Goal: Information Seeking & Learning: Learn about a topic

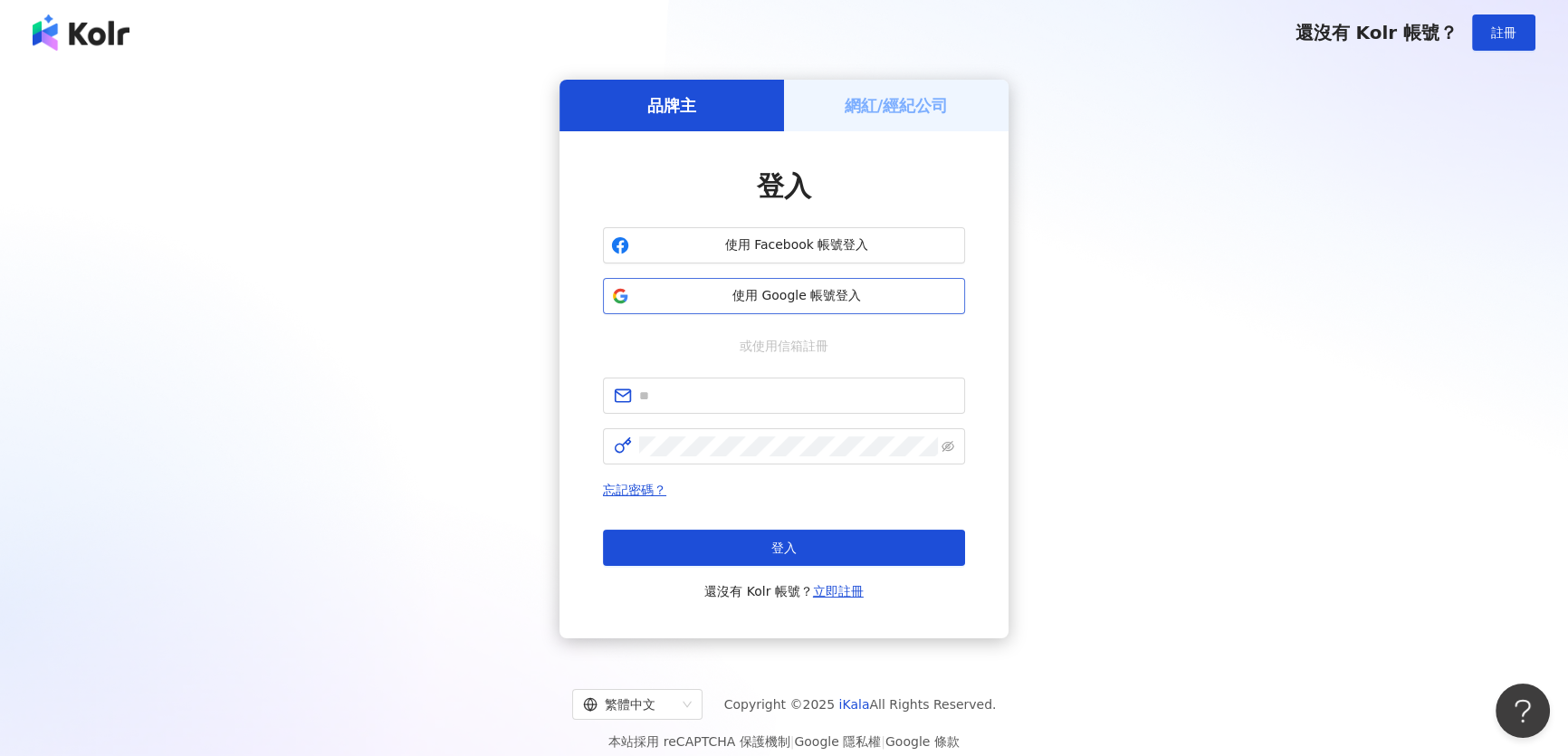
click at [787, 294] on span "使用 Google 帳號登入" at bounding box center [796, 296] width 321 height 18
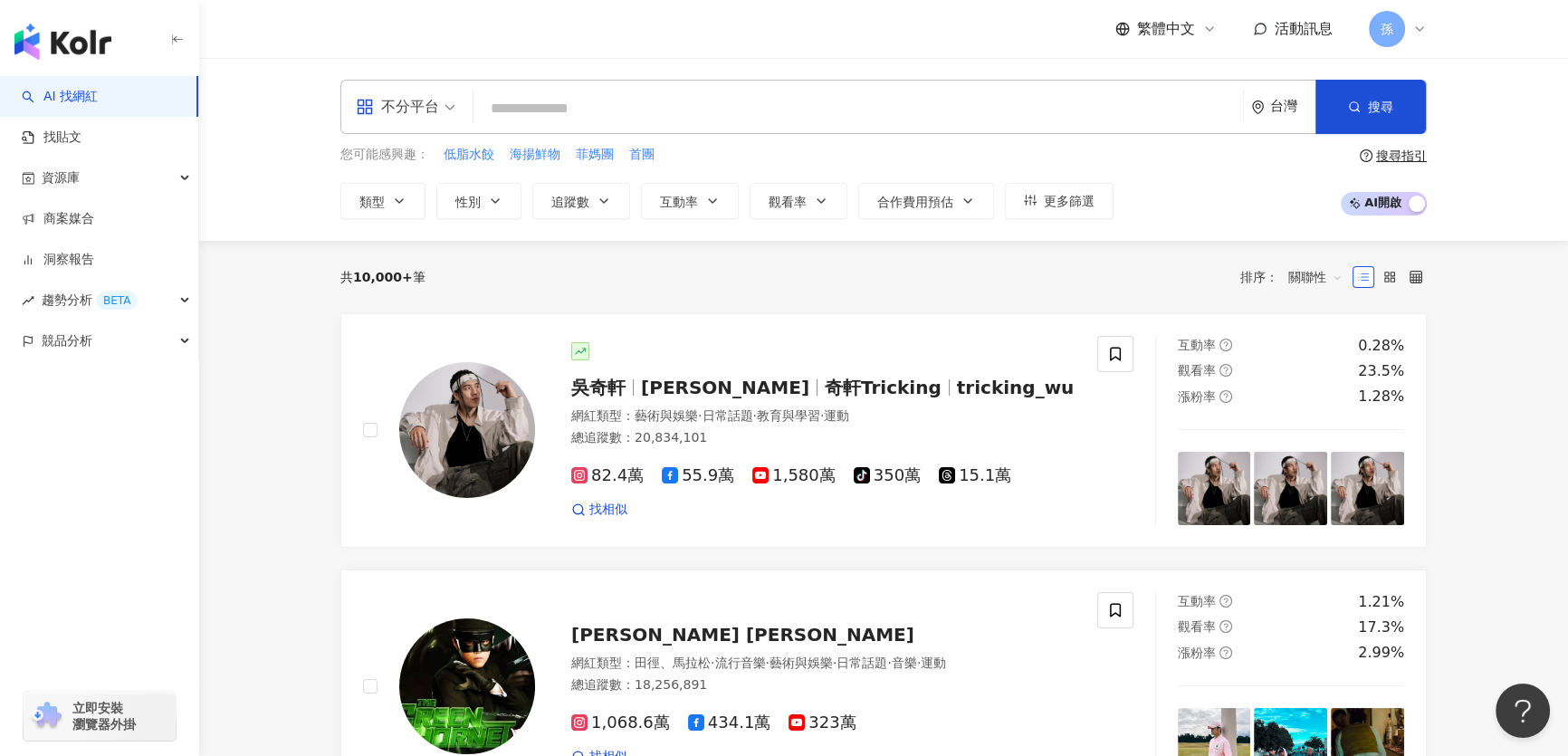
click at [558, 114] on input "search" at bounding box center [858, 109] width 755 height 35
click at [633, 148] on span "首團" at bounding box center [642, 154] width 25 height 18
type input "**"
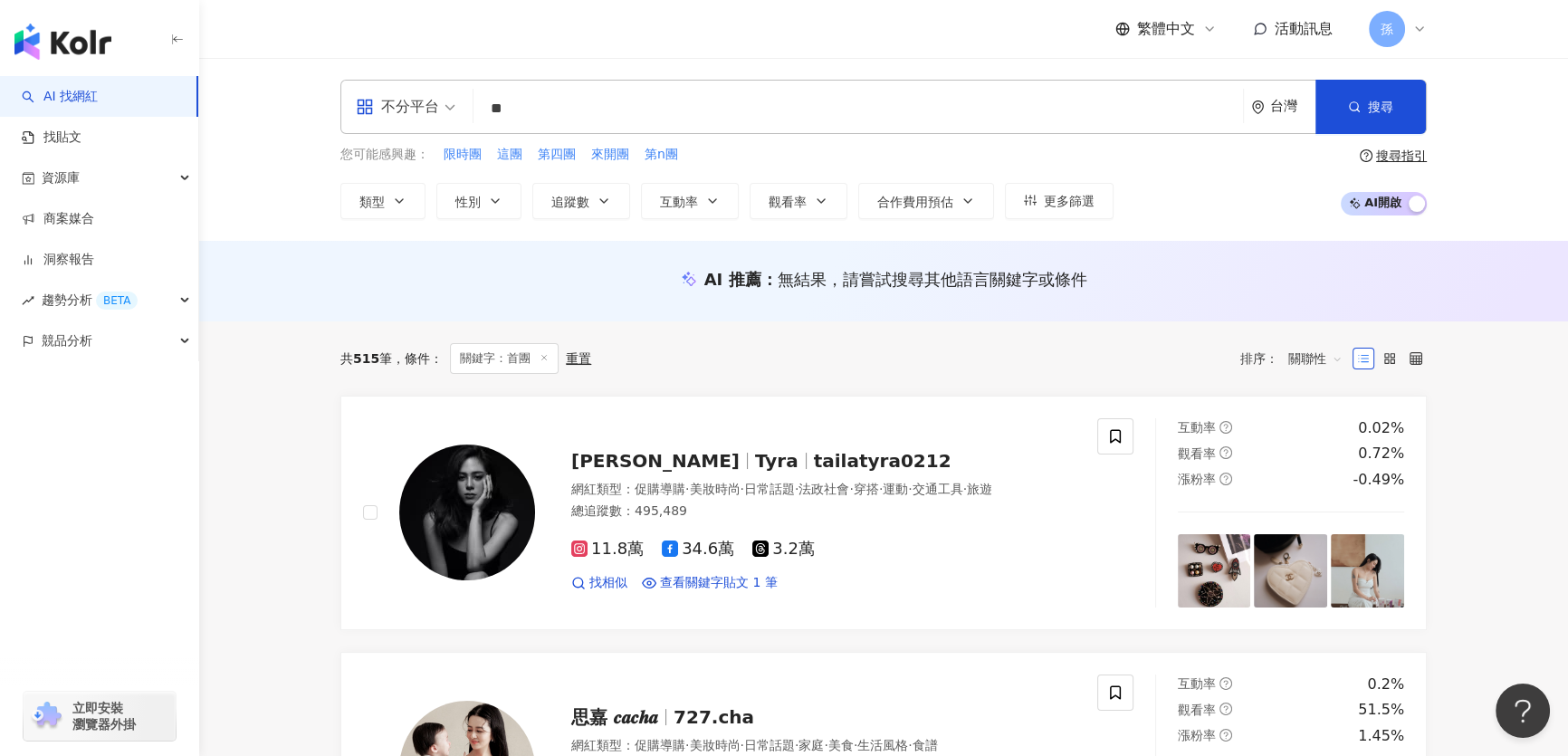
click at [1311, 356] on span "關聯性" at bounding box center [1315, 359] width 55 height 29
click at [1322, 425] on div "追蹤數" at bounding box center [1315, 425] width 45 height 20
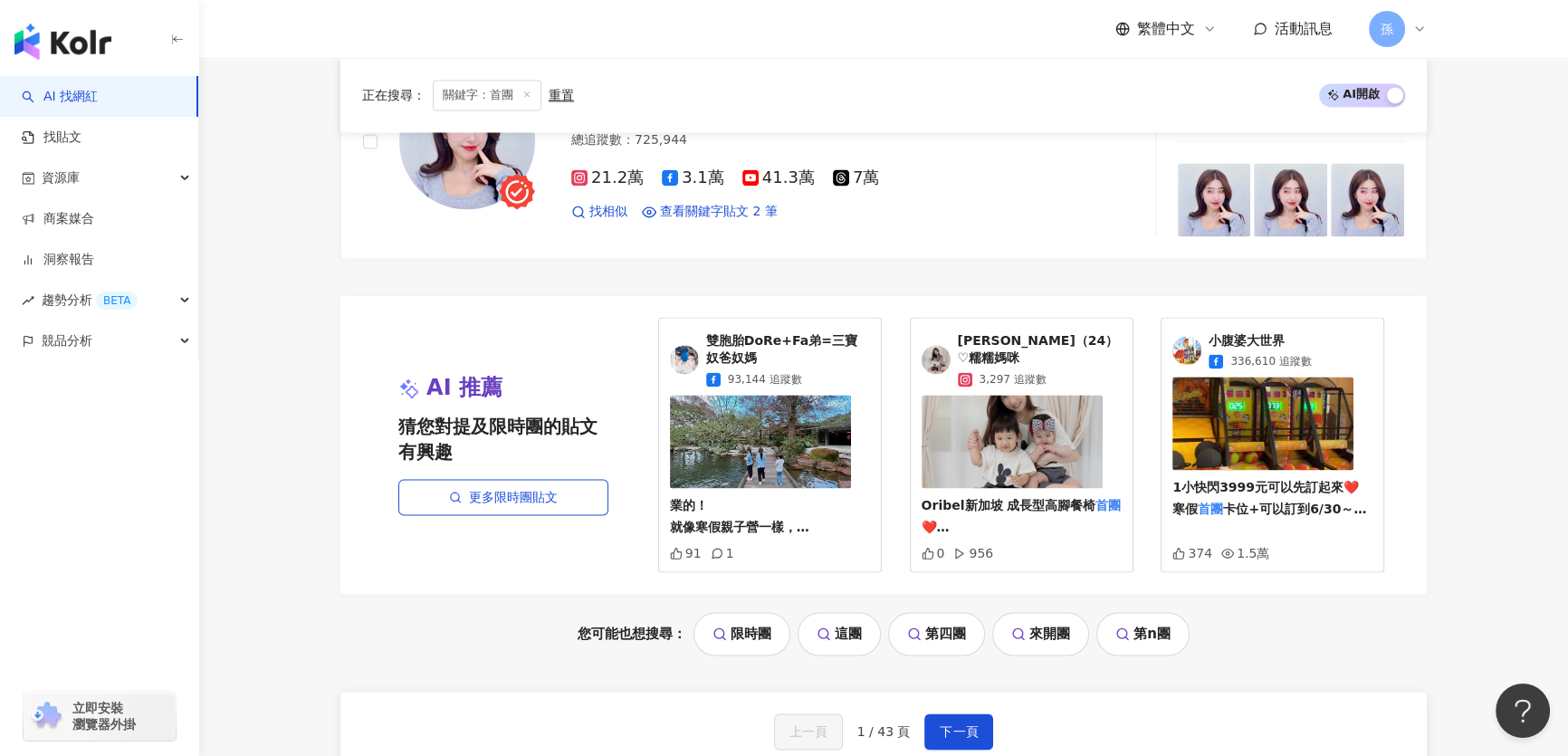
scroll to position [3456, 0]
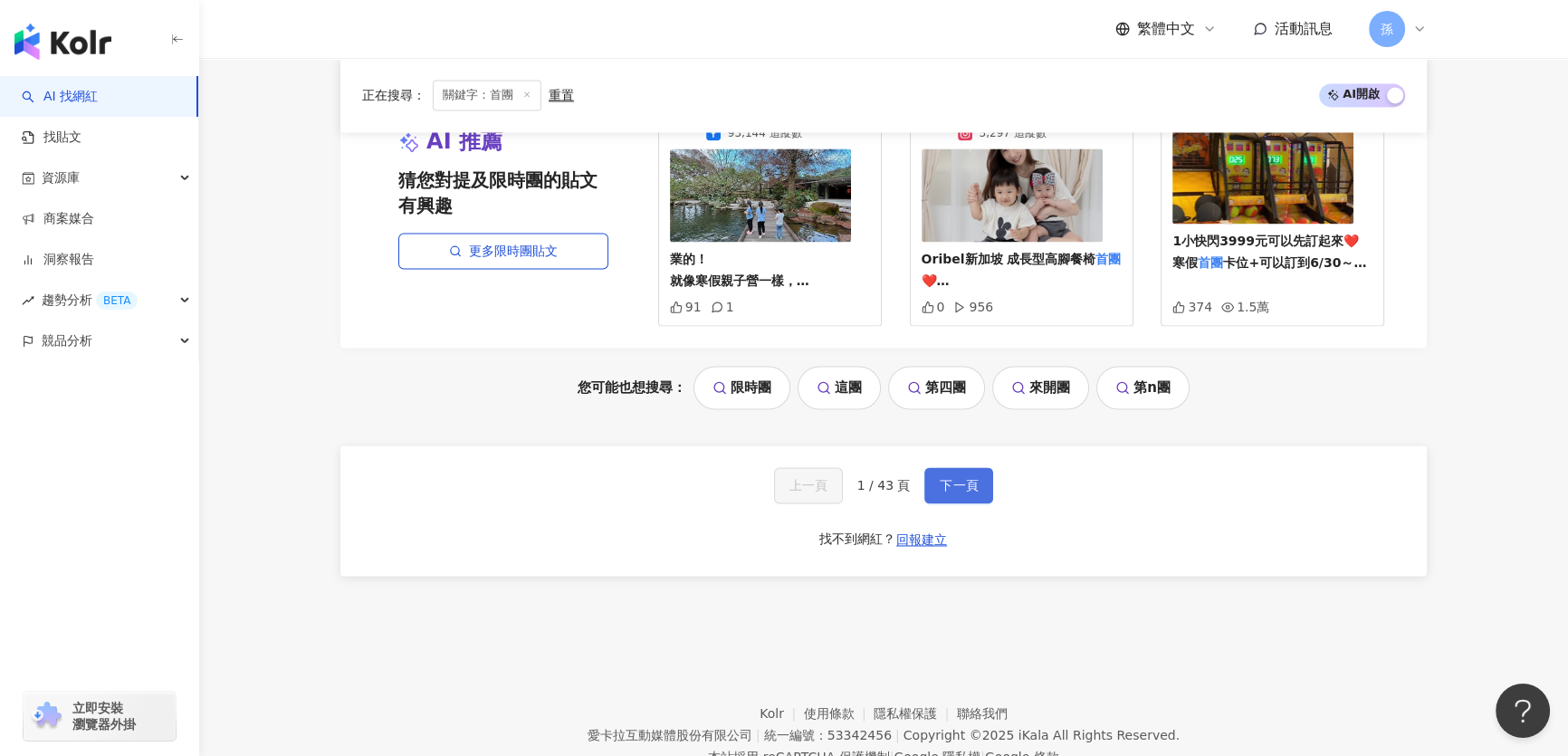
click at [960, 478] on span "下一頁" at bounding box center [959, 485] width 38 height 15
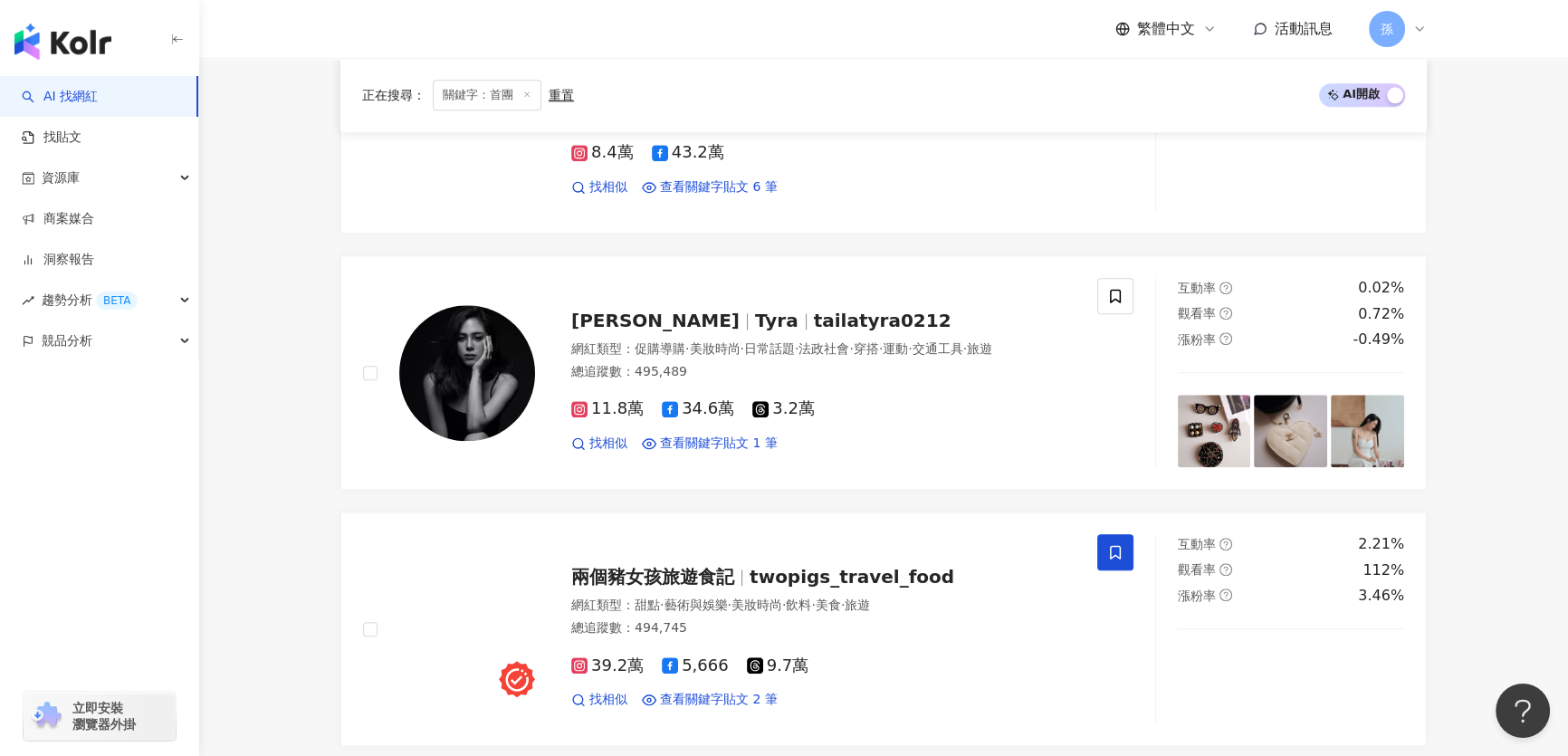
scroll to position [3509, 0]
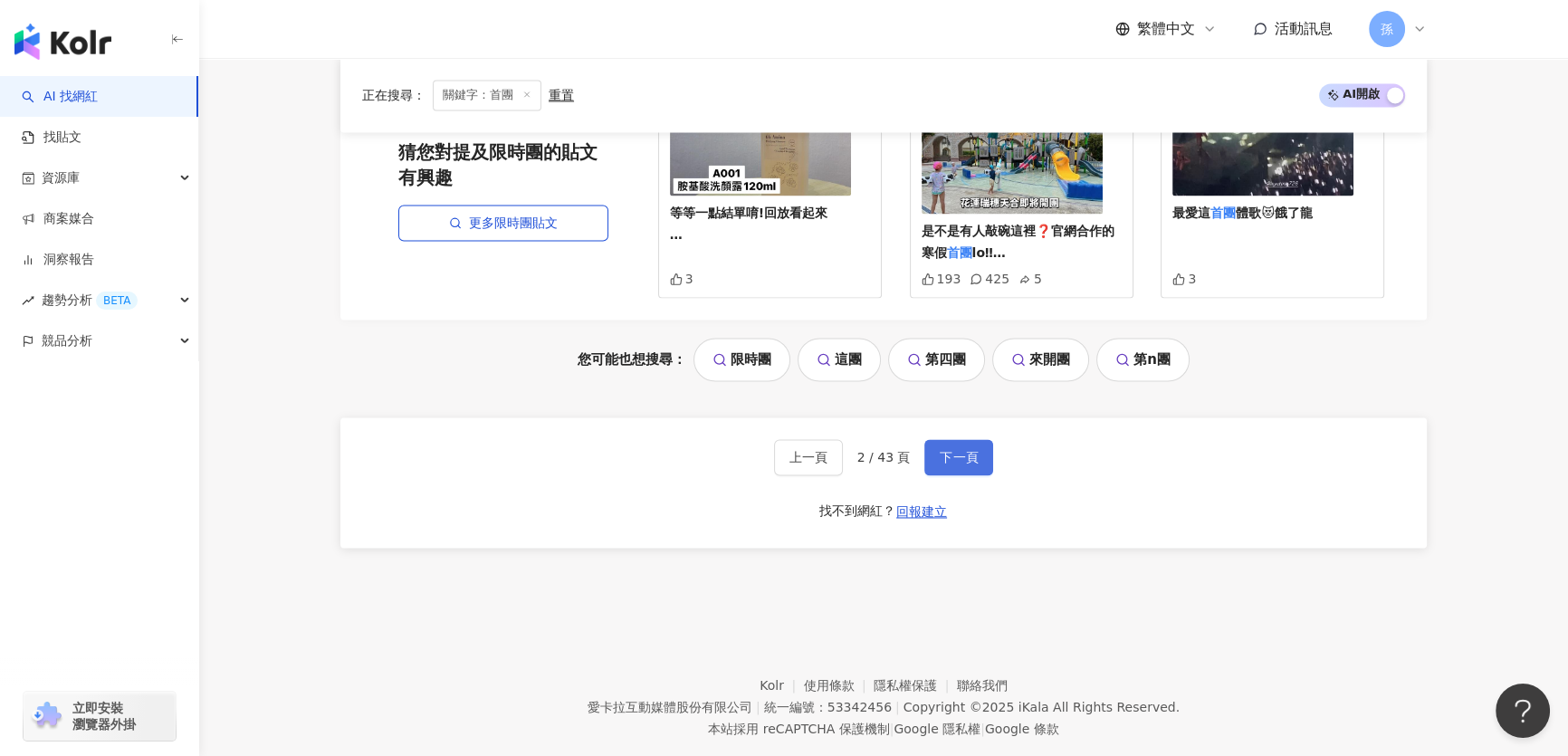
click at [951, 450] on span "下一頁" at bounding box center [959, 457] width 38 height 15
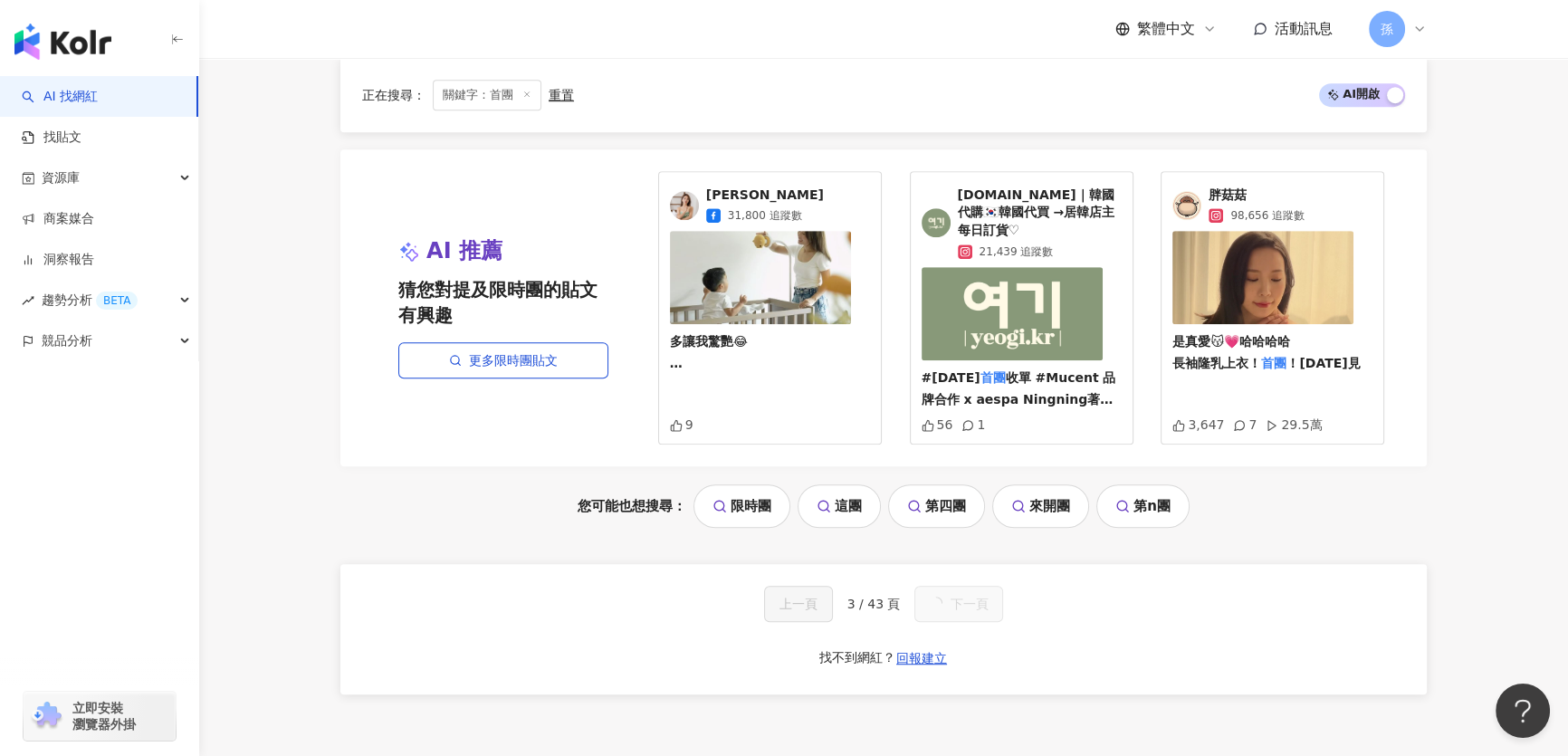
scroll to position [3331, 0]
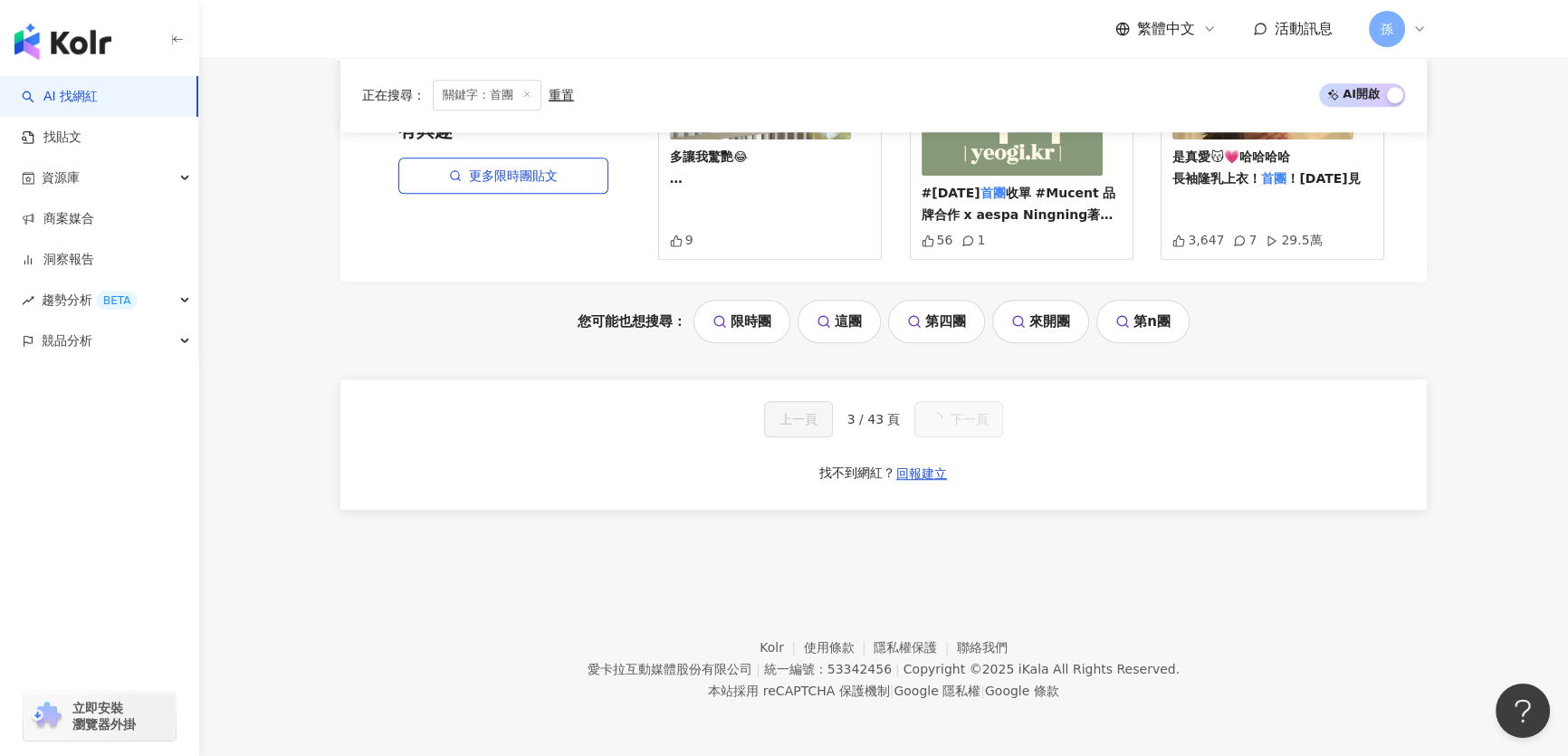
click at [945, 343] on link "第四團" at bounding box center [936, 322] width 97 height 44
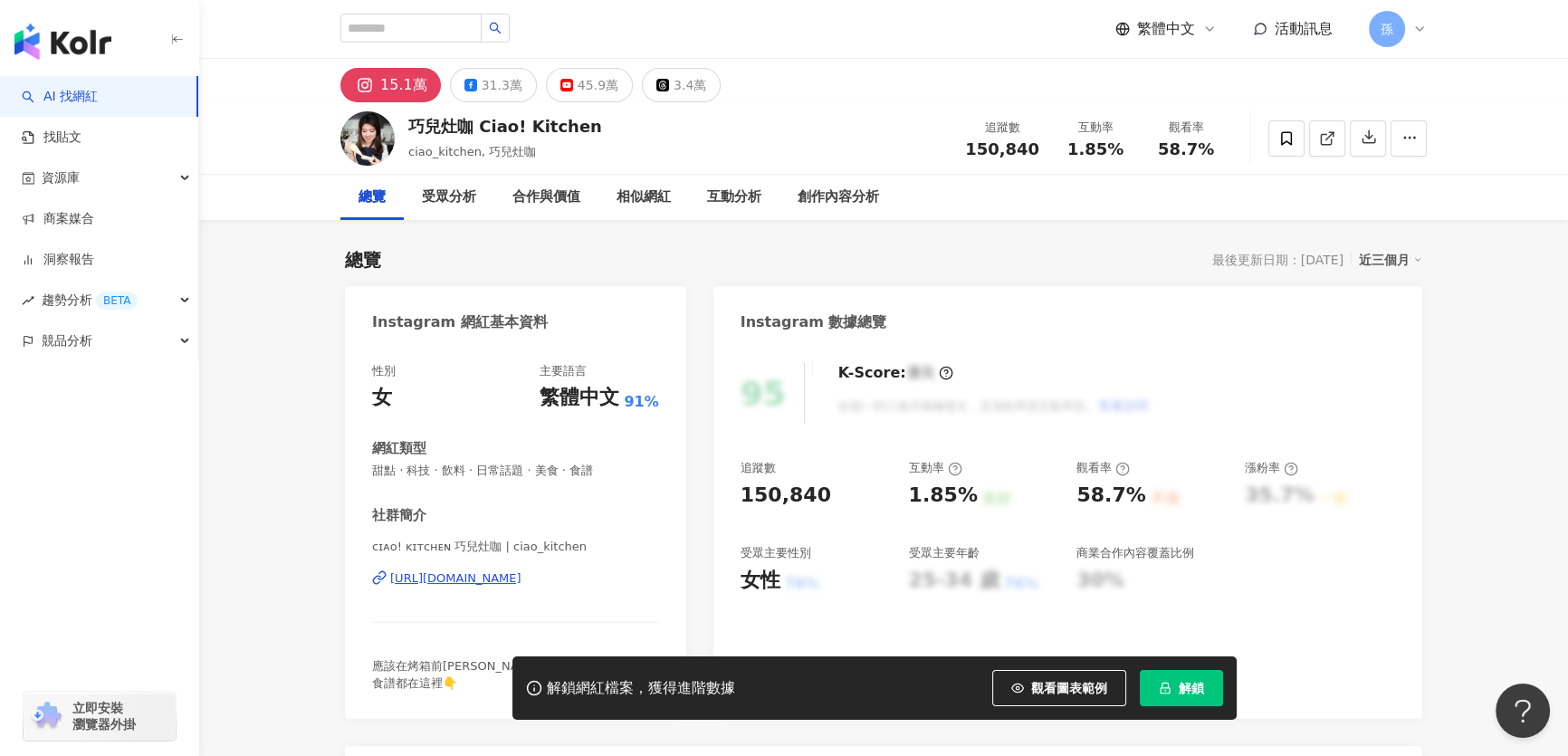
click at [522, 580] on div "https://www.instagram.com/ciao_kitchen/" at bounding box center [455, 579] width 131 height 16
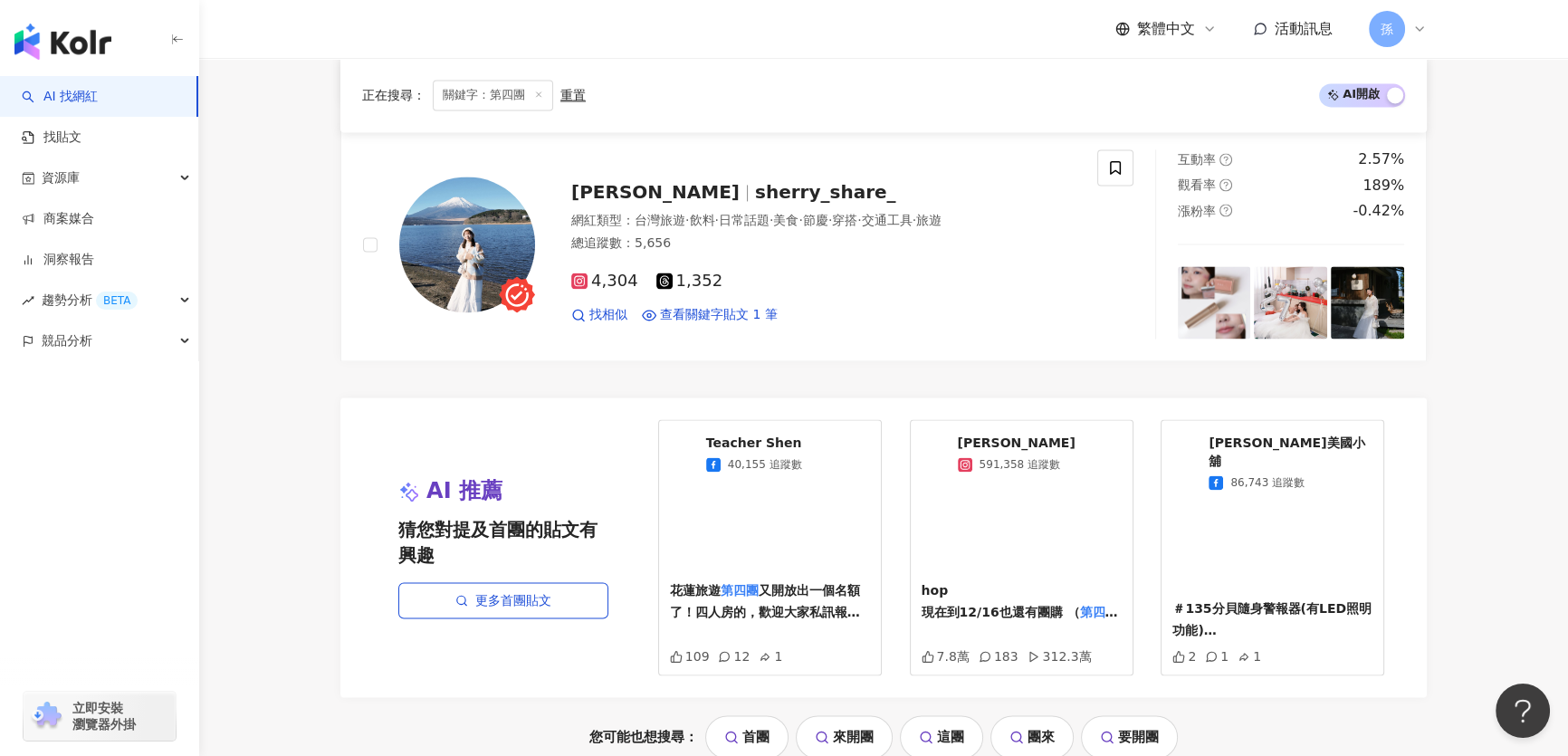
scroll to position [3686, 0]
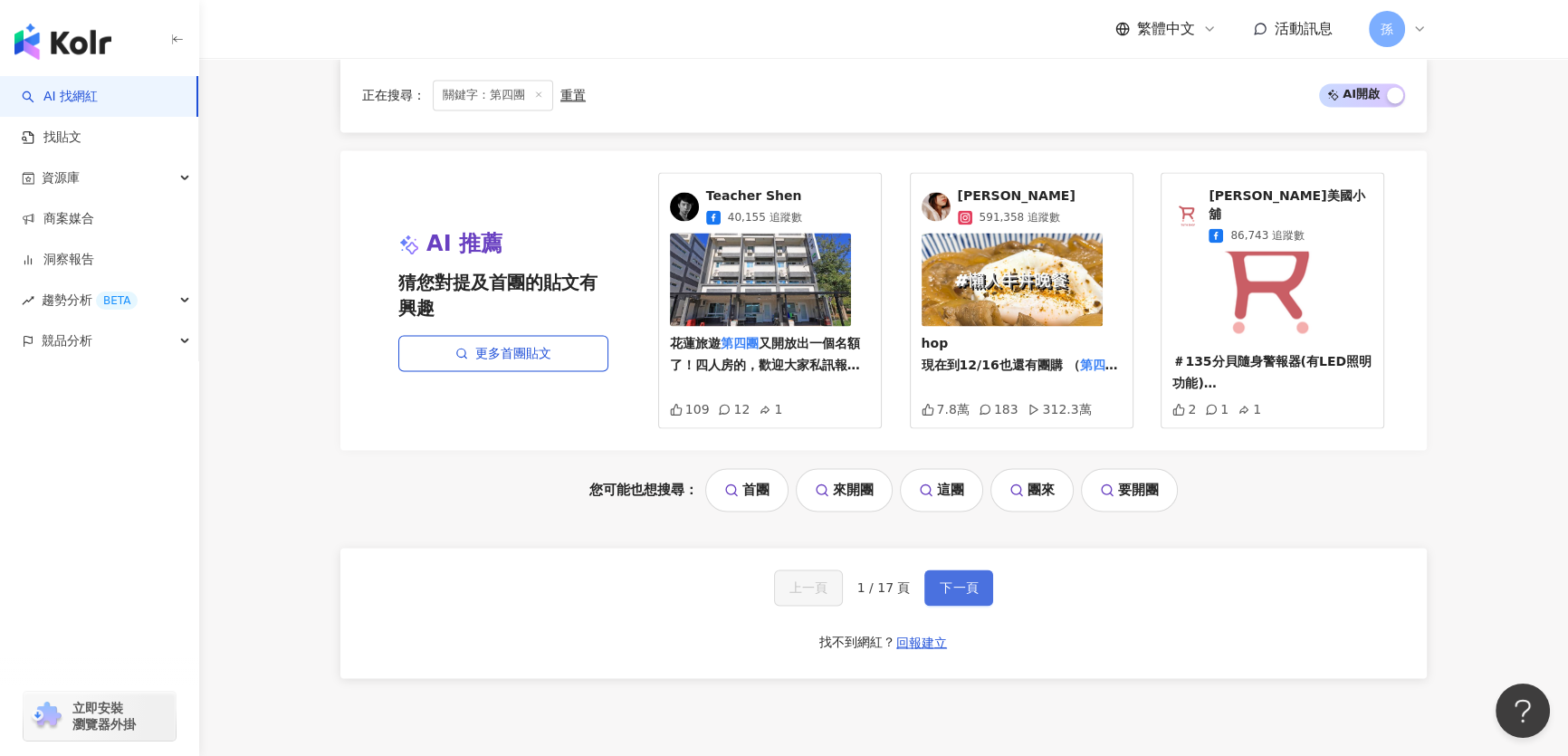
click at [966, 580] on span "下一頁" at bounding box center [959, 587] width 38 height 15
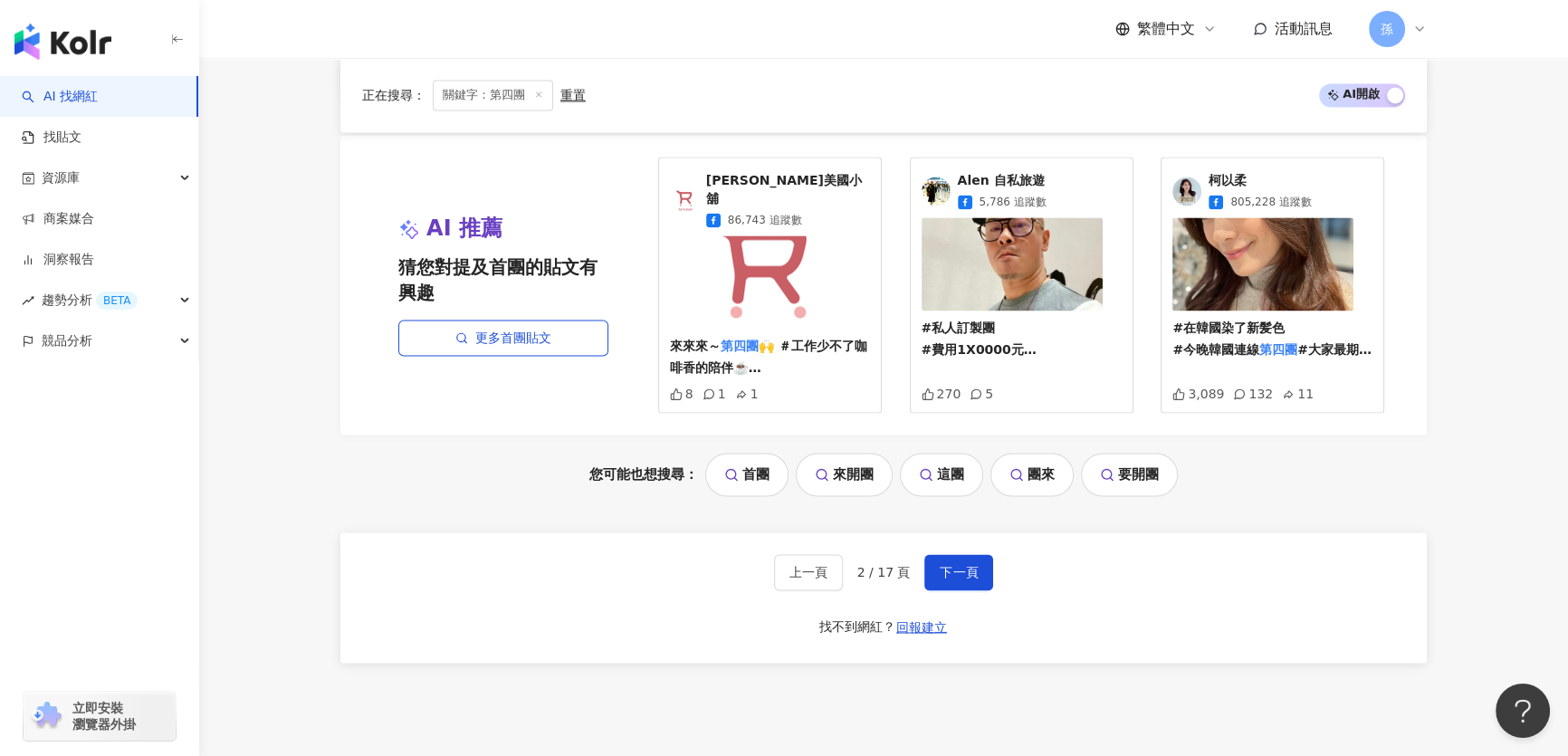
scroll to position [3702, 0]
click at [955, 565] on span "下一頁" at bounding box center [959, 572] width 38 height 15
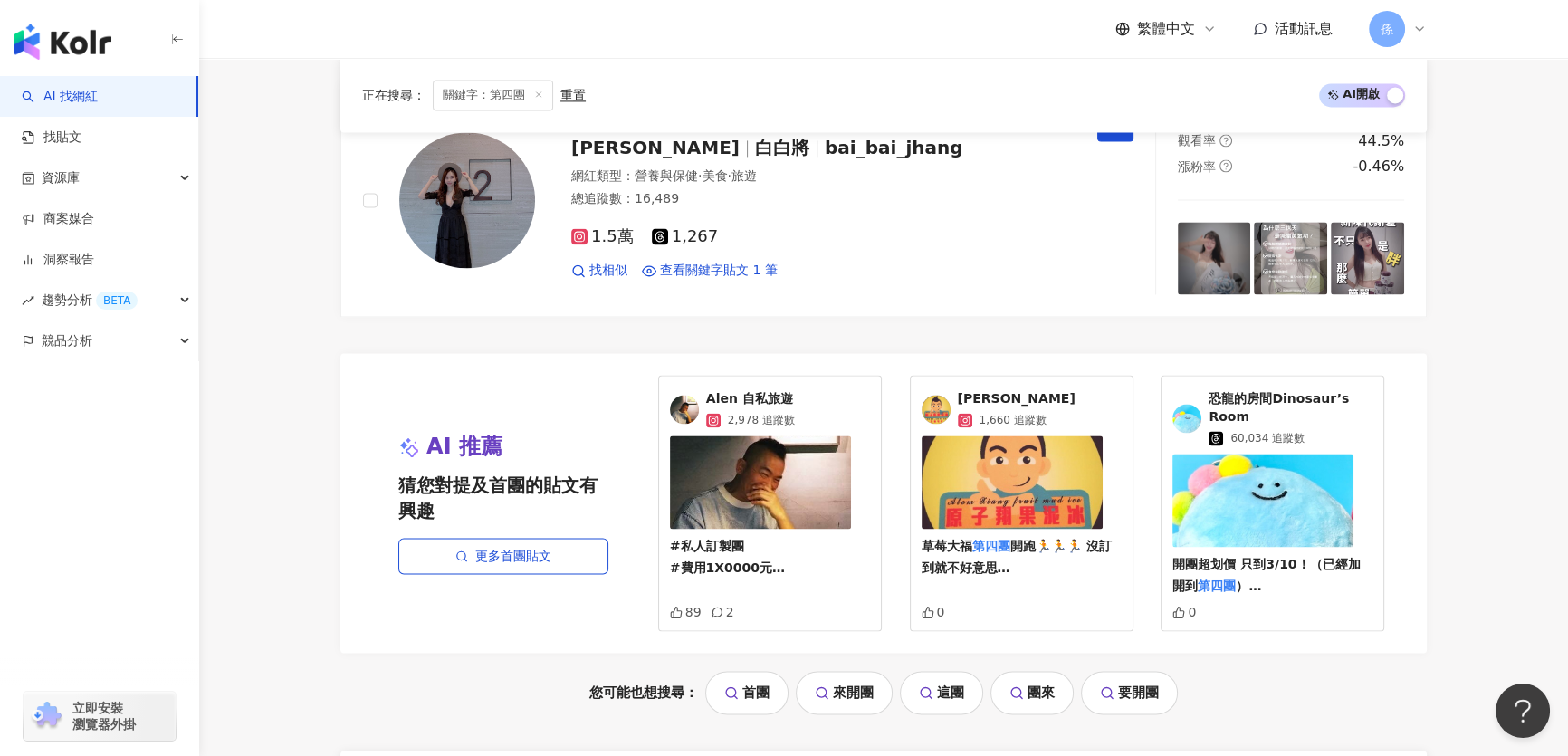
scroll to position [3730, 0]
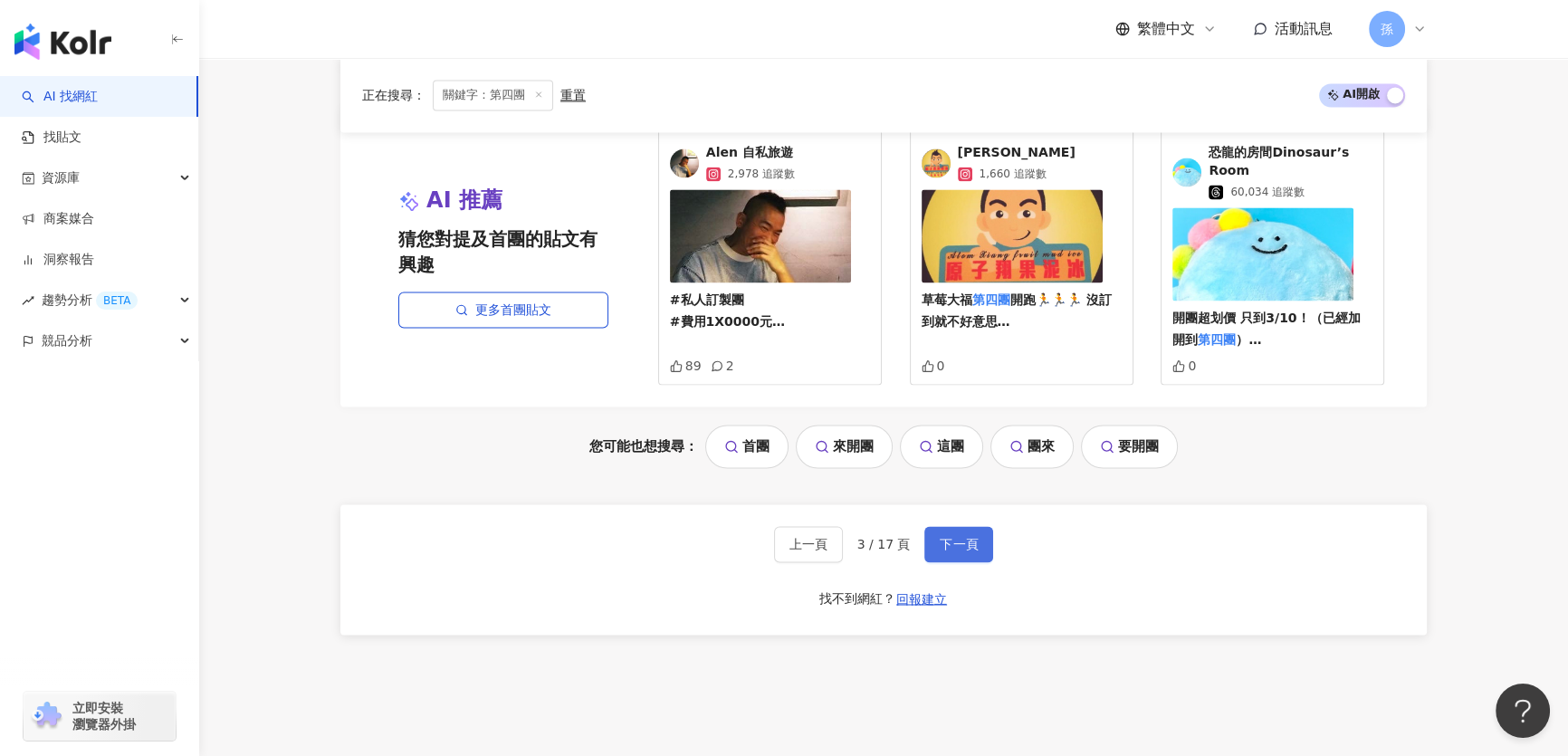
click at [984, 549] on button "下一頁" at bounding box center [959, 544] width 69 height 36
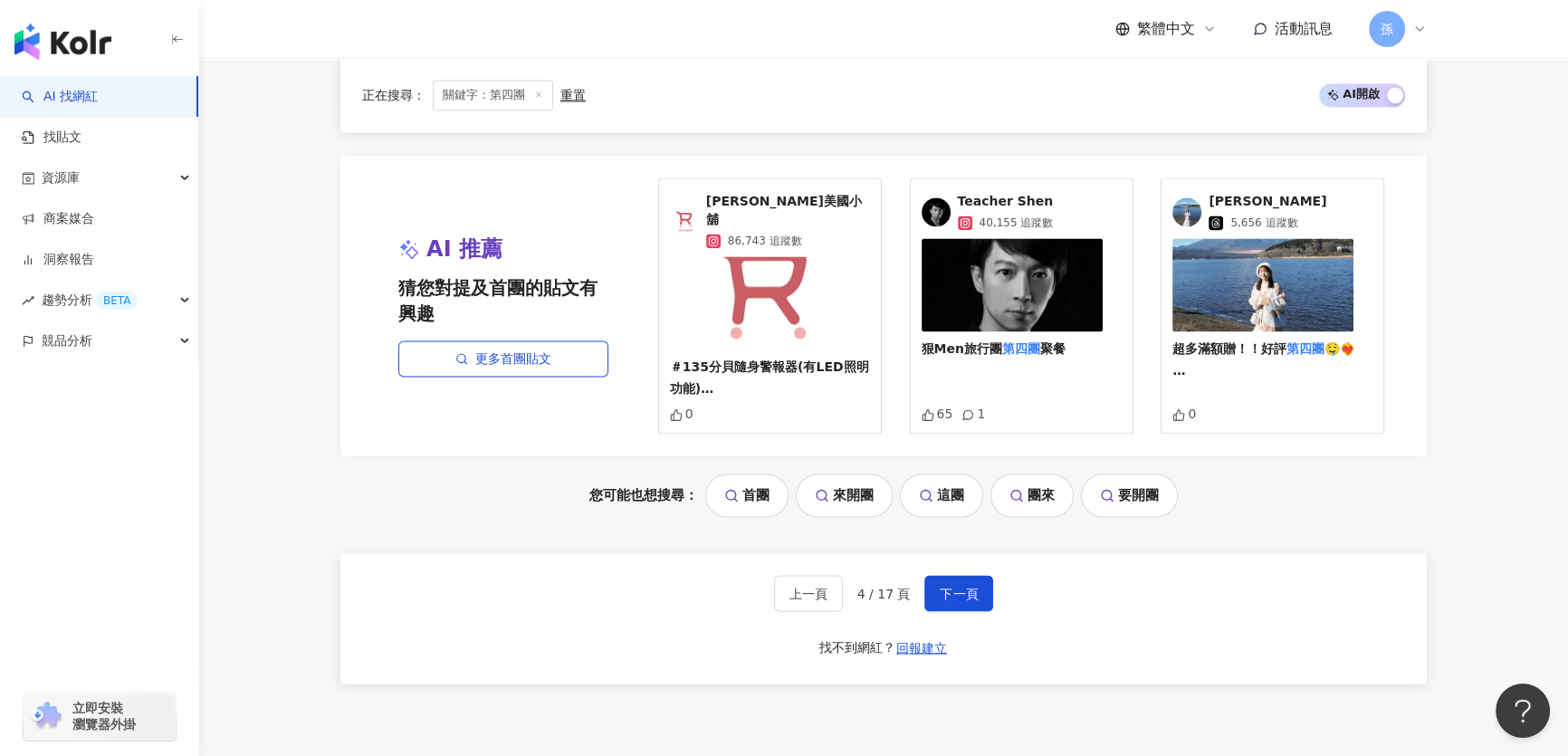
scroll to position [3866, 0]
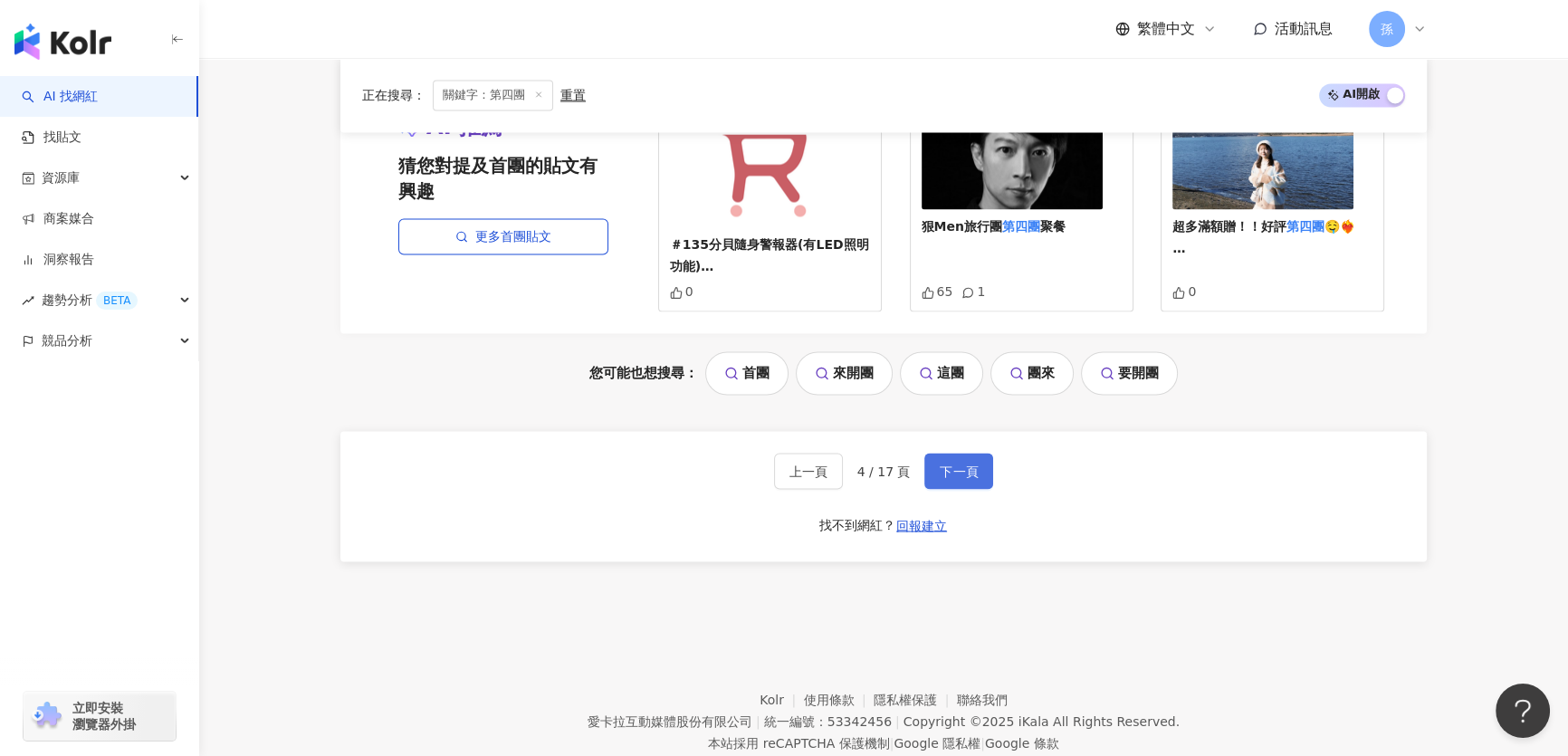
click at [956, 463] on span "下一頁" at bounding box center [959, 471] width 38 height 15
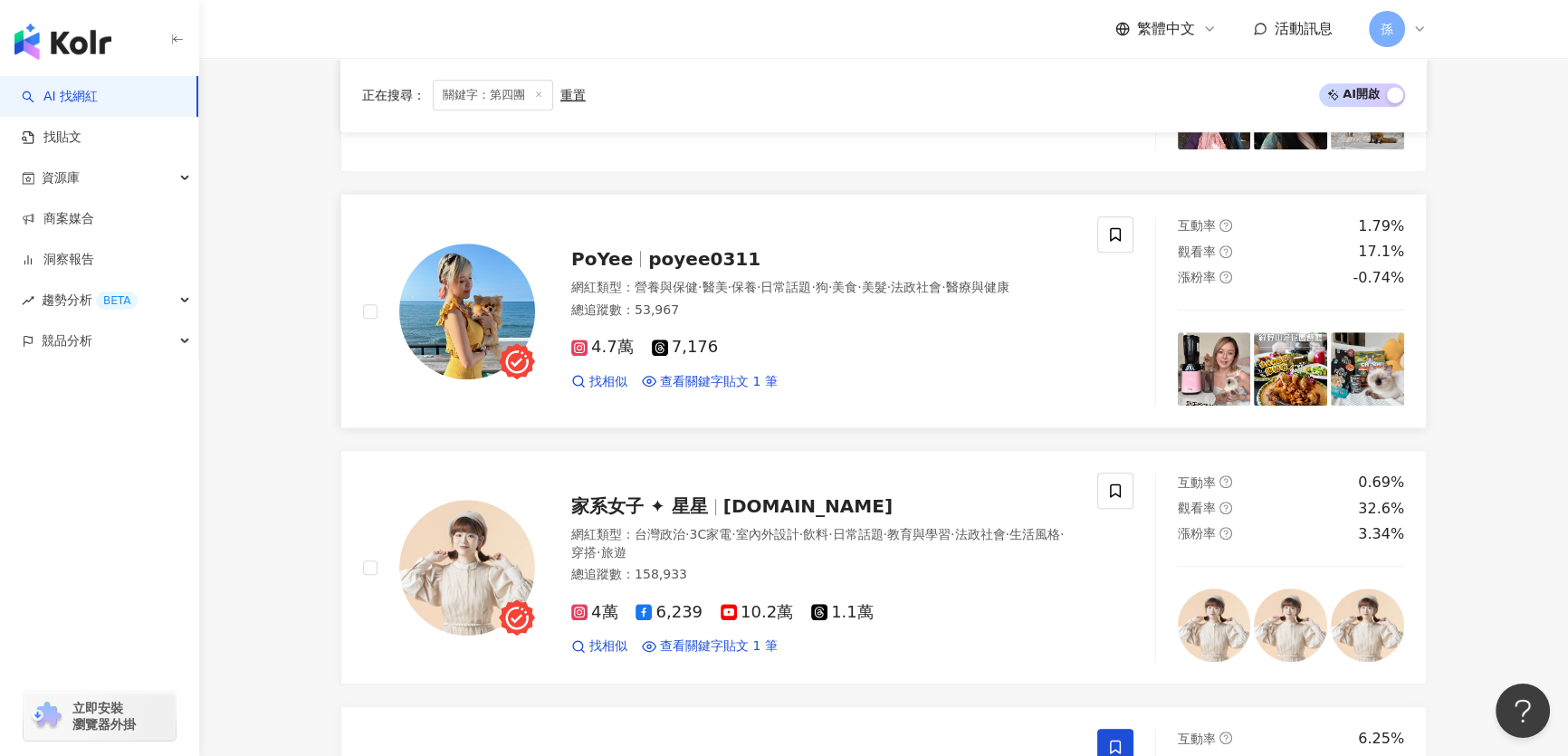
scroll to position [1563, 0]
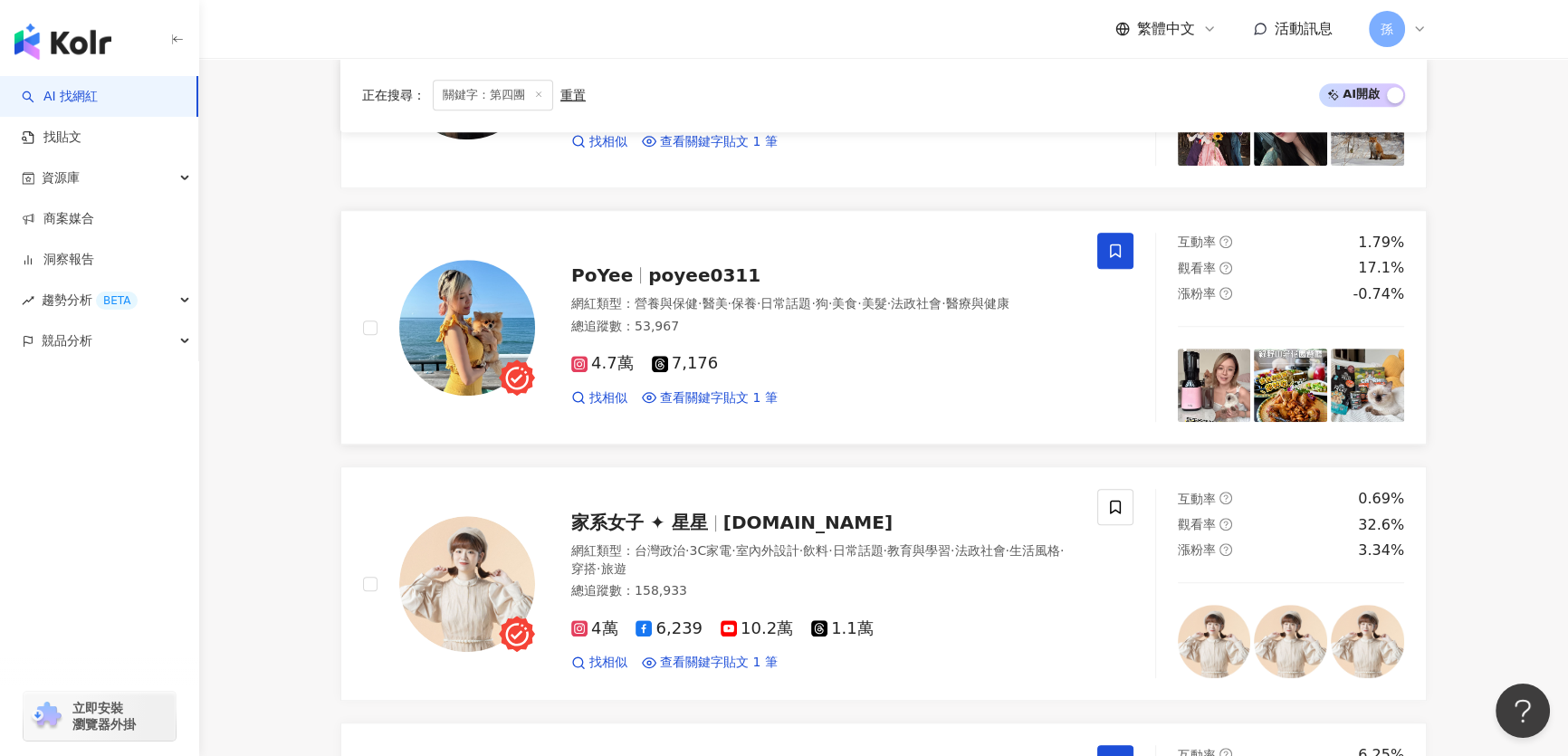
click at [1117, 257] on span at bounding box center [1115, 251] width 36 height 36
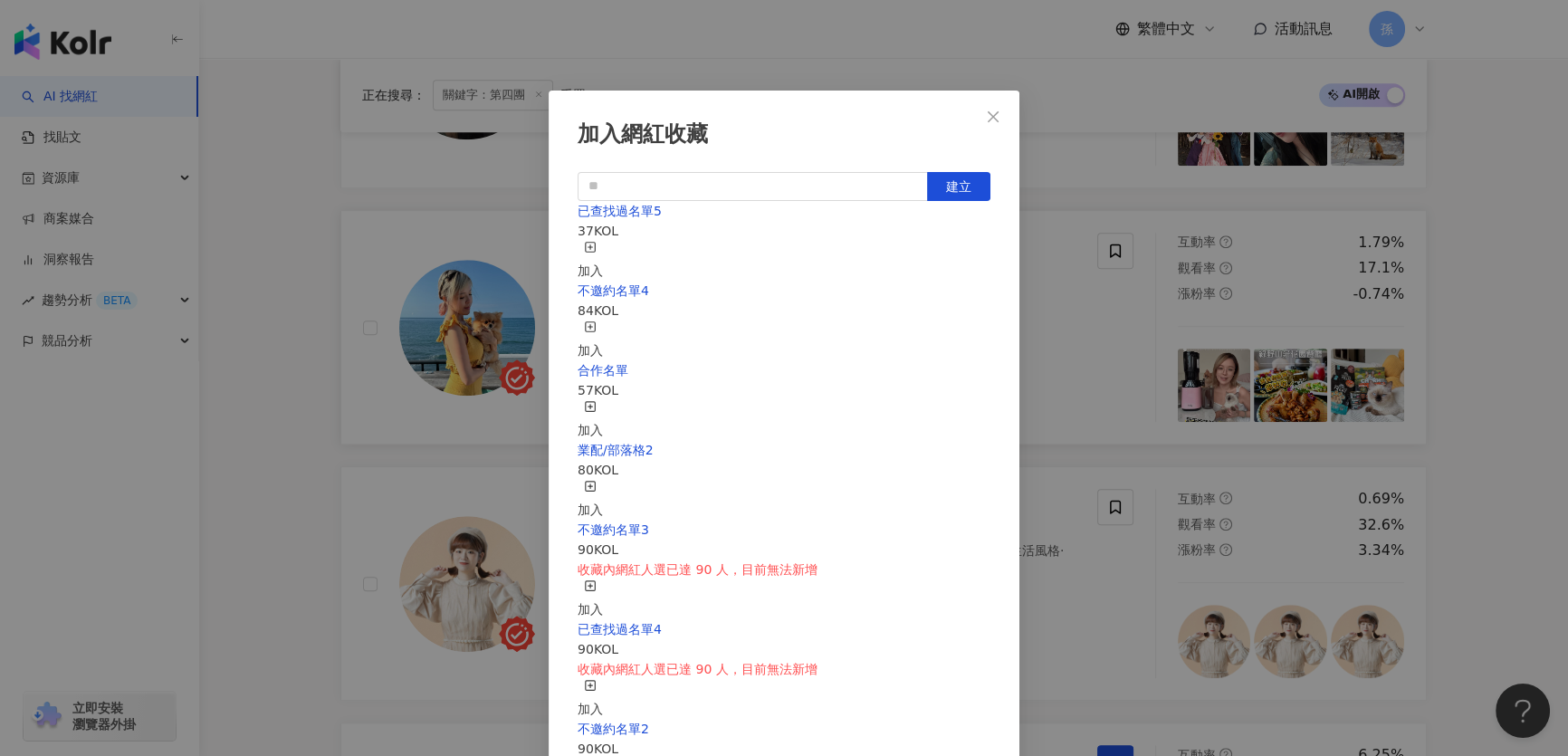
click at [603, 400] on div "加入" at bounding box center [590, 420] width 25 height 40
click at [290, 469] on div "加入網紅收藏 建立 合作名單 58 KOL 已加入 已查找過名單5 37 KOL 加入 不邀約名單4 84 KOL 加入 業配/部落格2 80 KOL 加入 …" at bounding box center [784, 378] width 1568 height 756
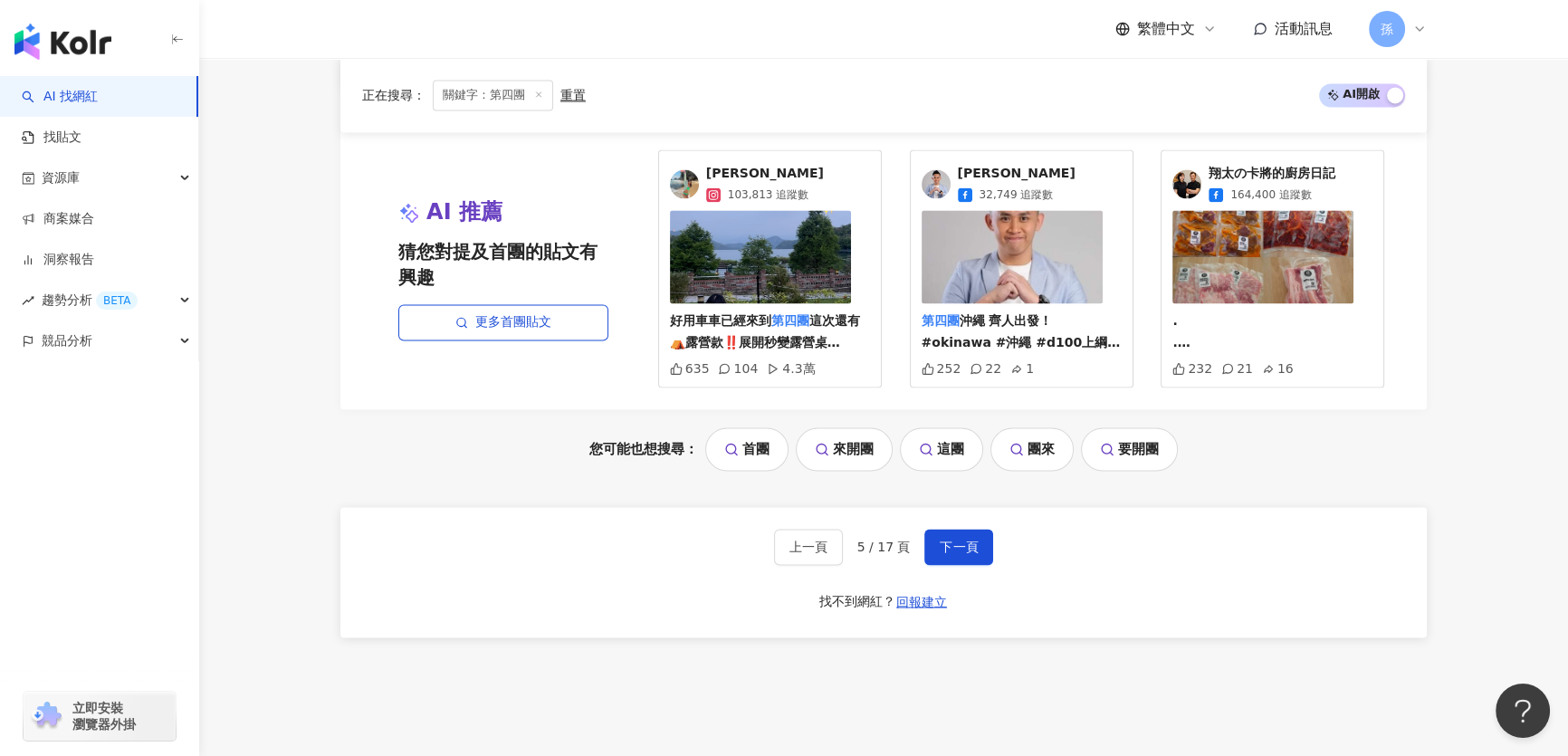
scroll to position [3832, 0]
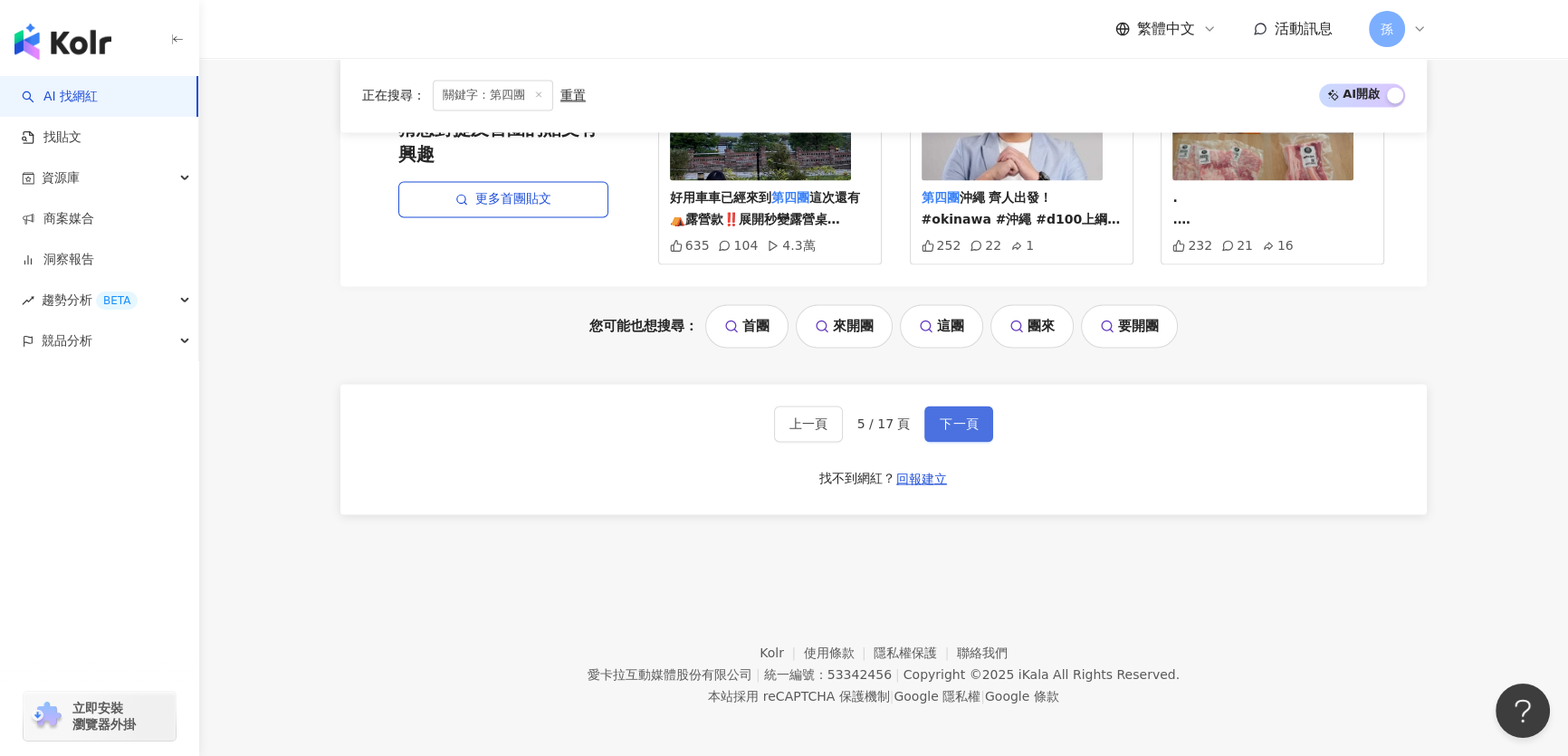
click at [968, 425] on span "下一頁" at bounding box center [959, 423] width 38 height 15
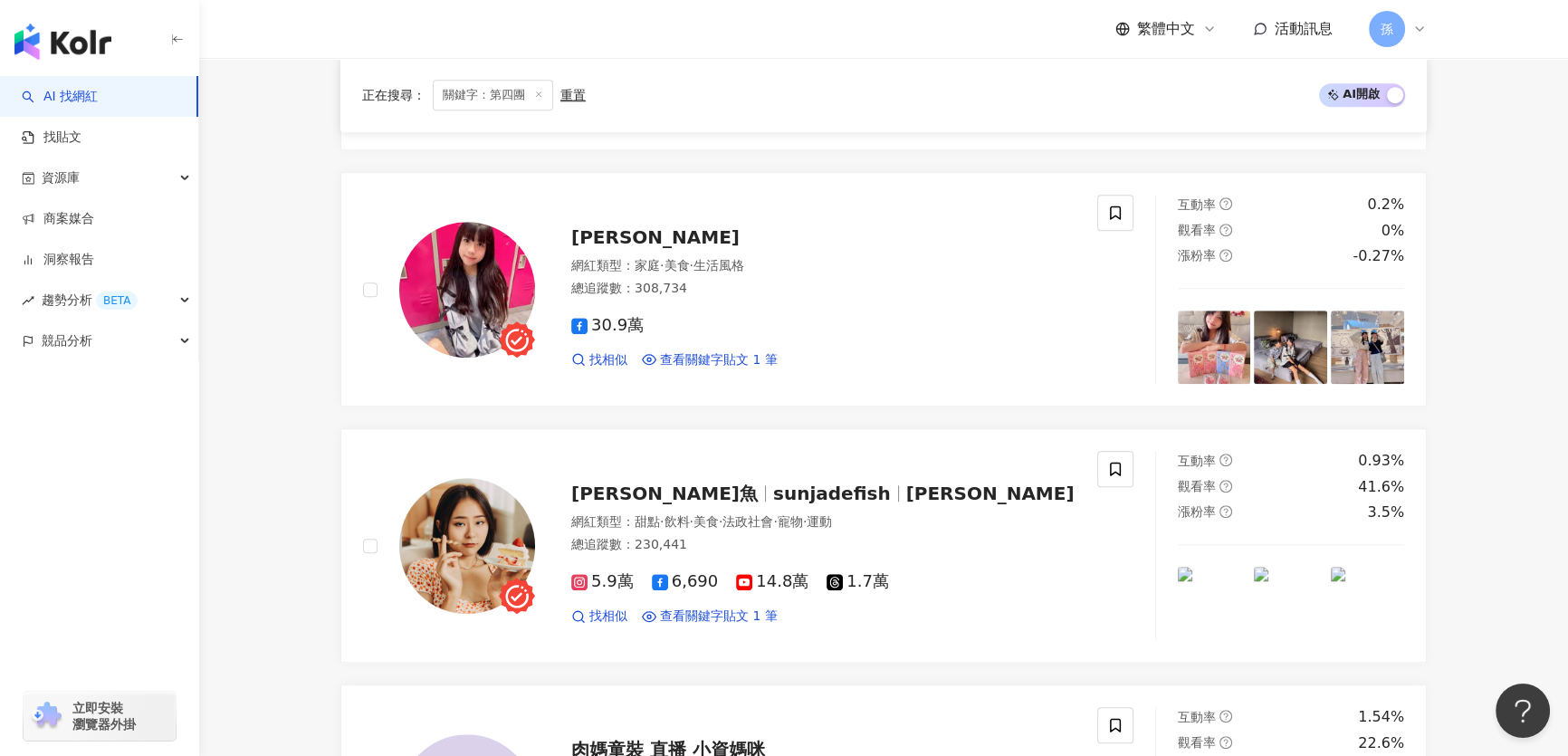
scroll to position [3831, 0]
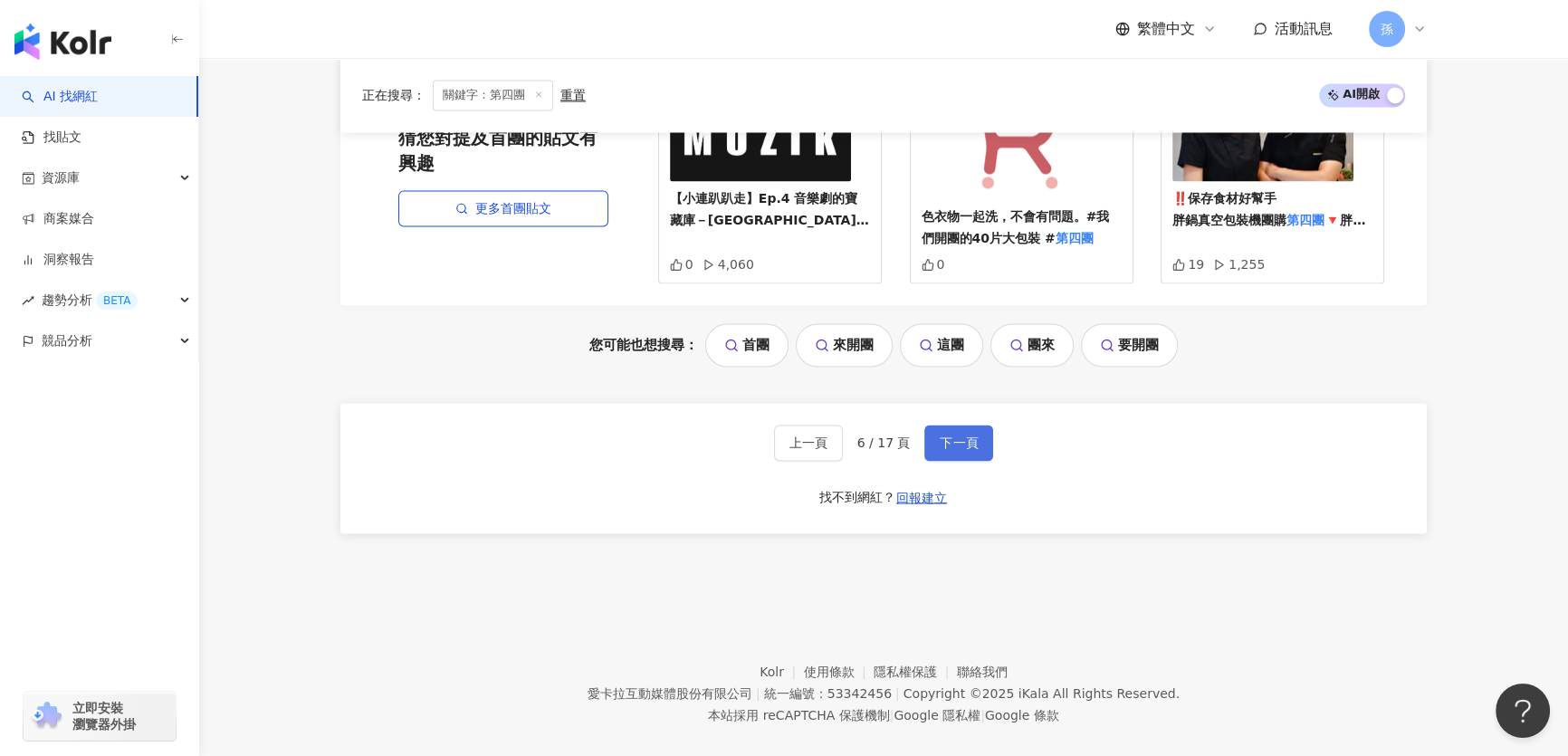
click at [954, 435] on span "下一頁" at bounding box center [959, 443] width 38 height 15
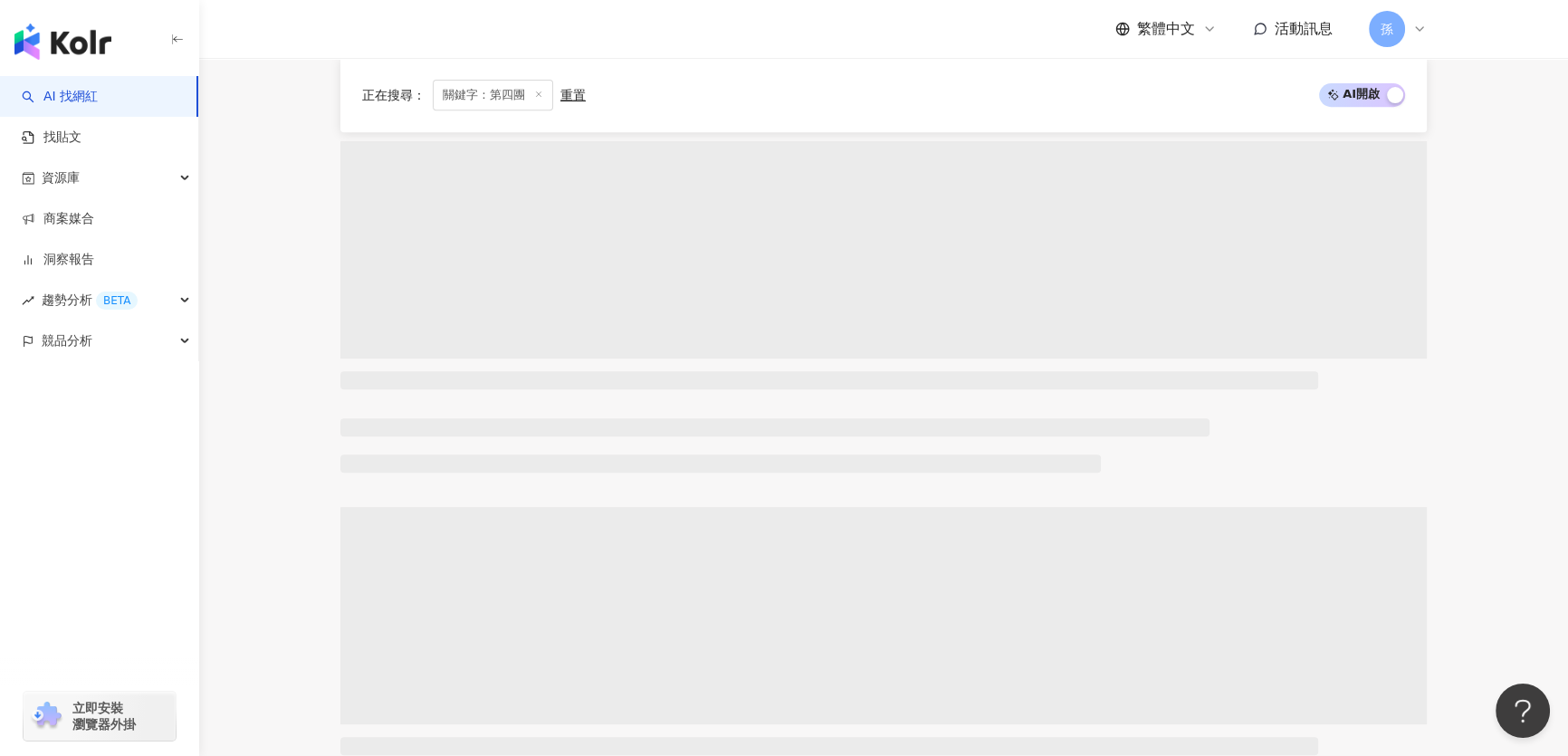
scroll to position [952, 0]
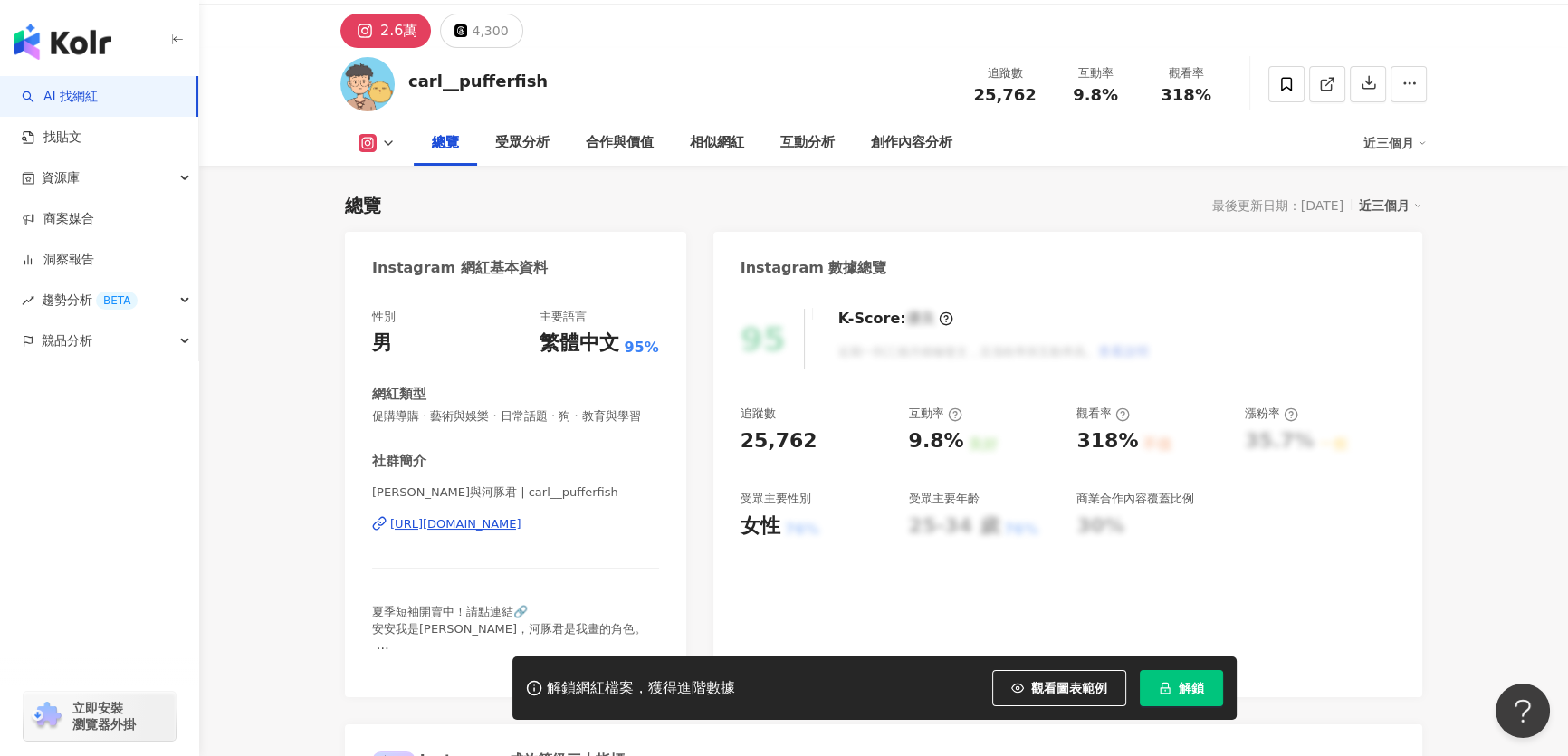
scroll to position [246, 0]
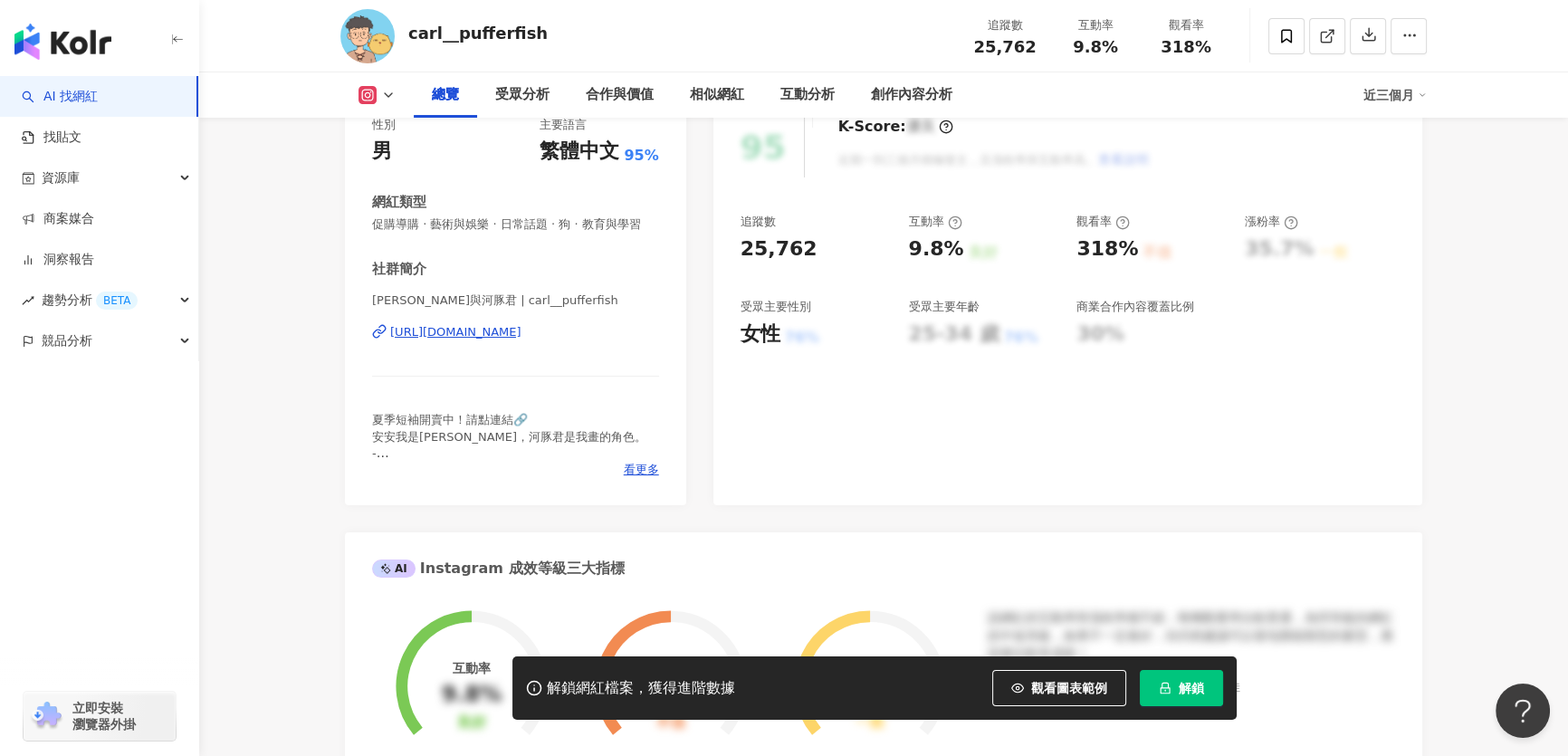
click at [464, 341] on div "https://www.instagram.com/carl__pufferfish/" at bounding box center [455, 333] width 131 height 16
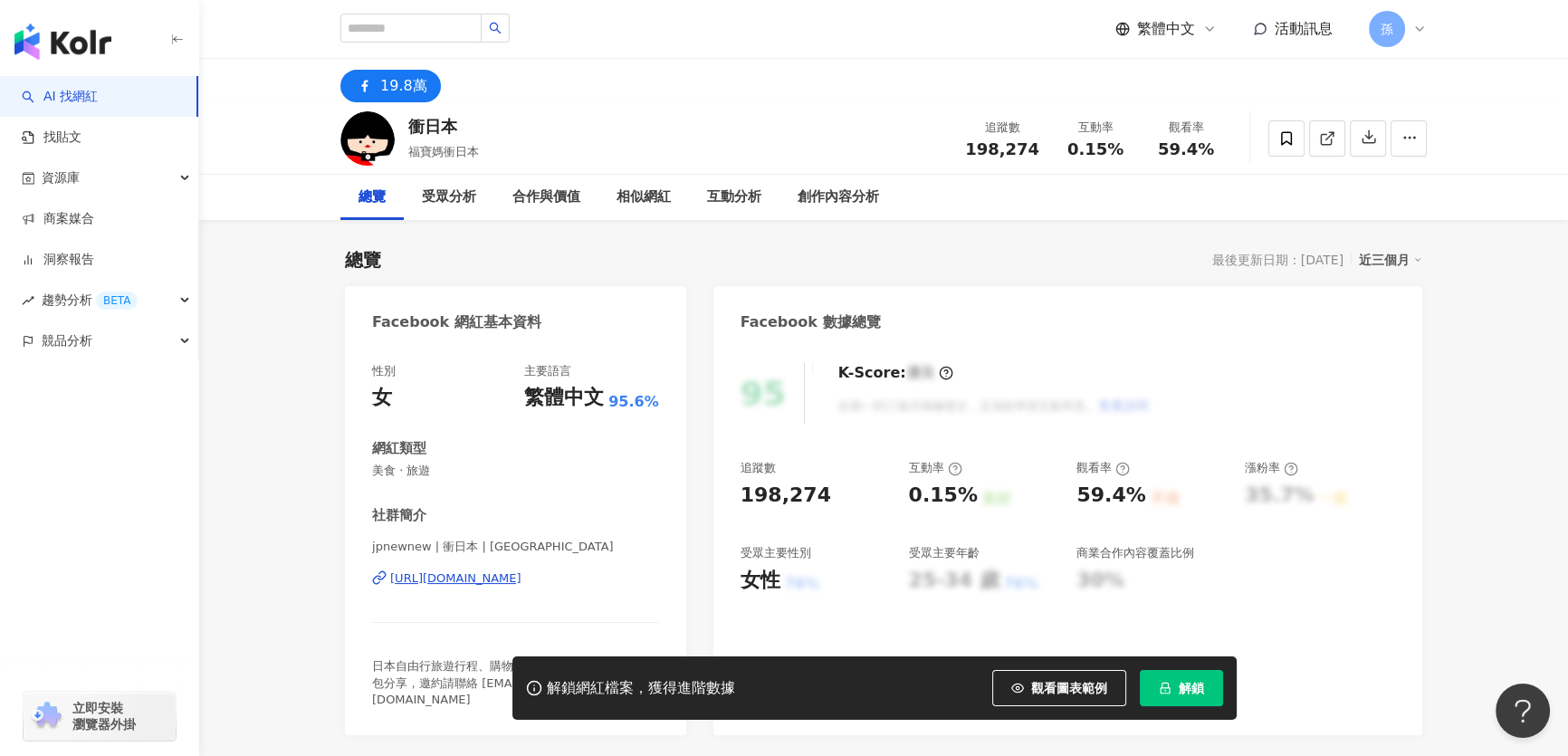
click at [522, 579] on div "https://www.facebook.com/1463103653924649" at bounding box center [455, 579] width 131 height 16
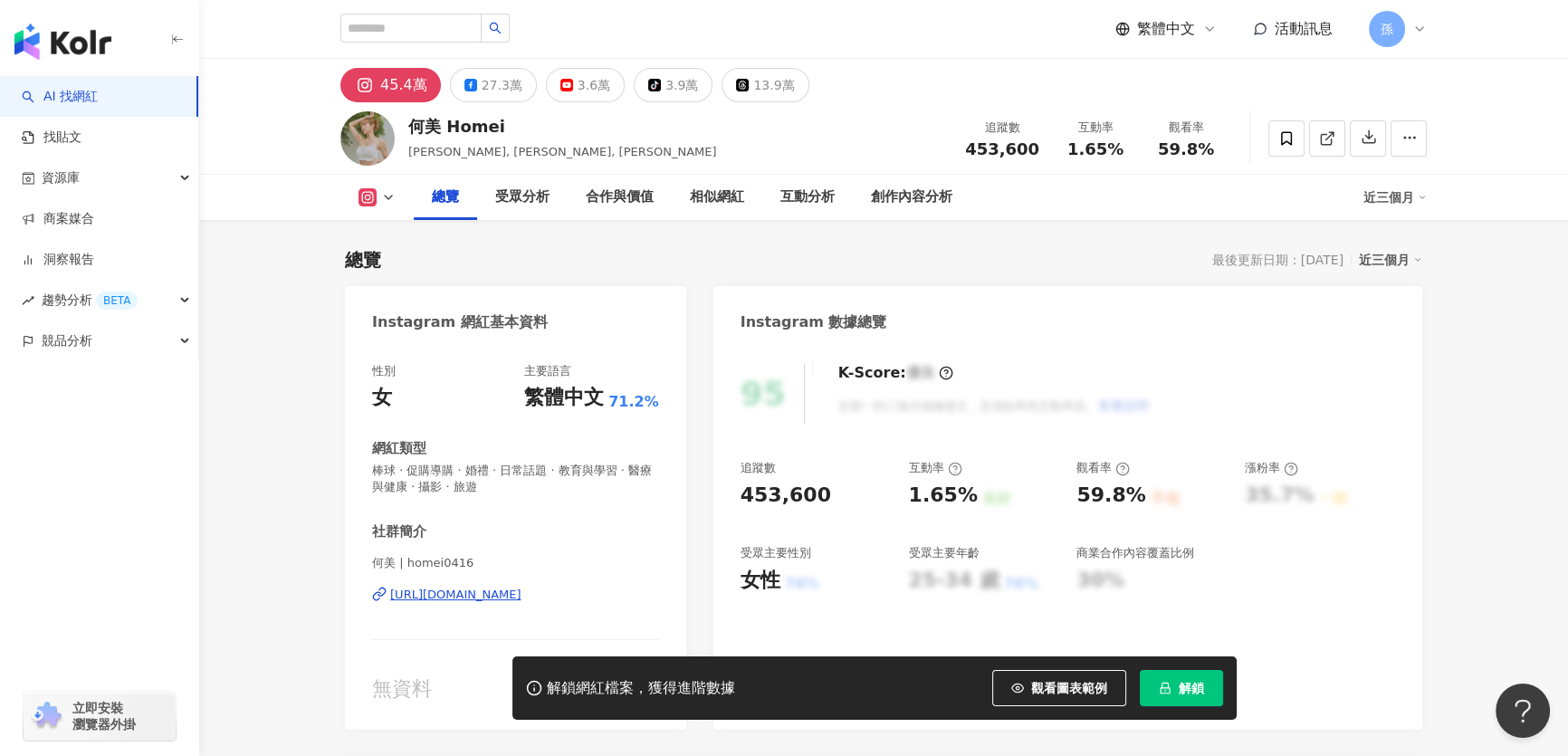
scroll to position [164, 0]
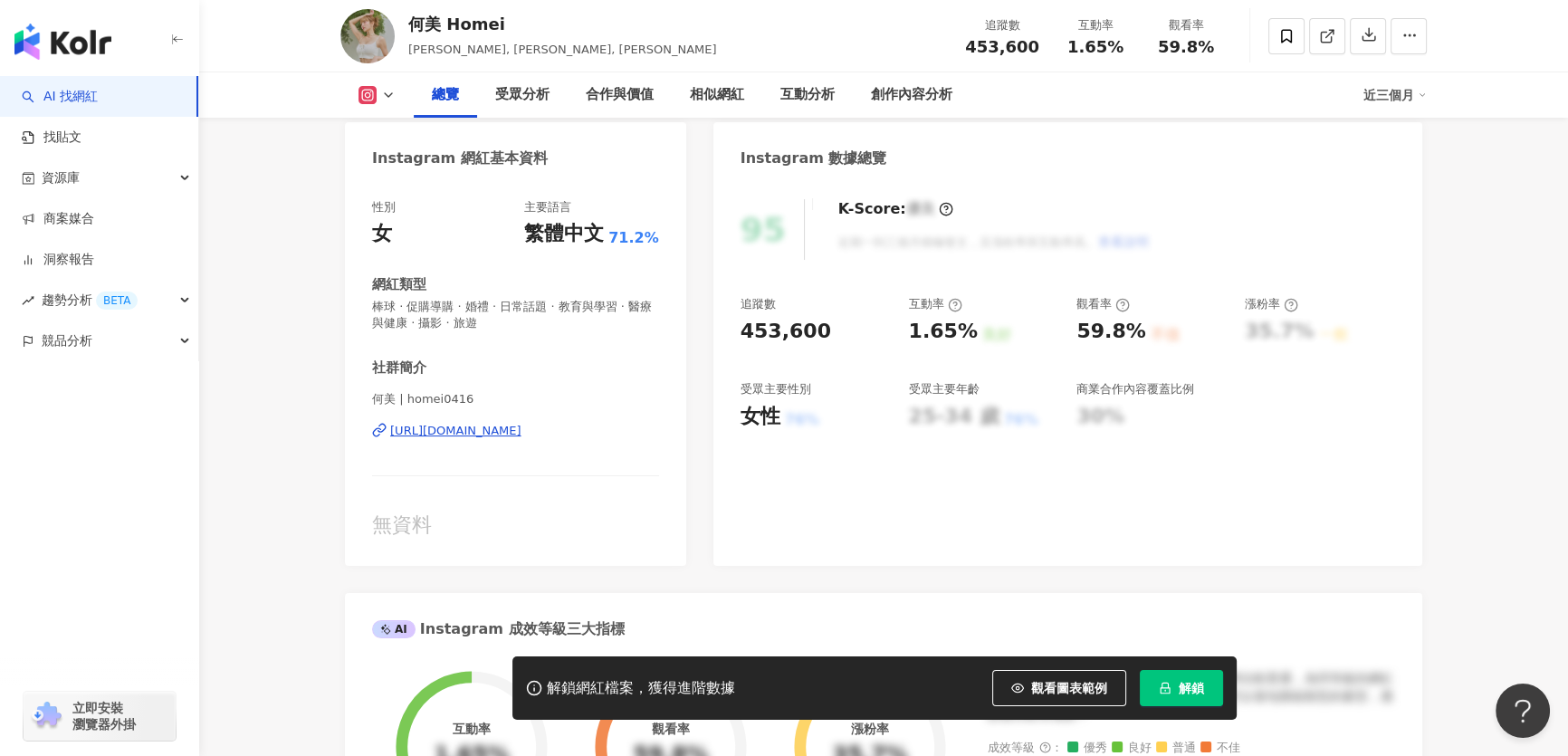
click at [452, 435] on div "https://www.instagram.com/homei0416/" at bounding box center [455, 431] width 131 height 16
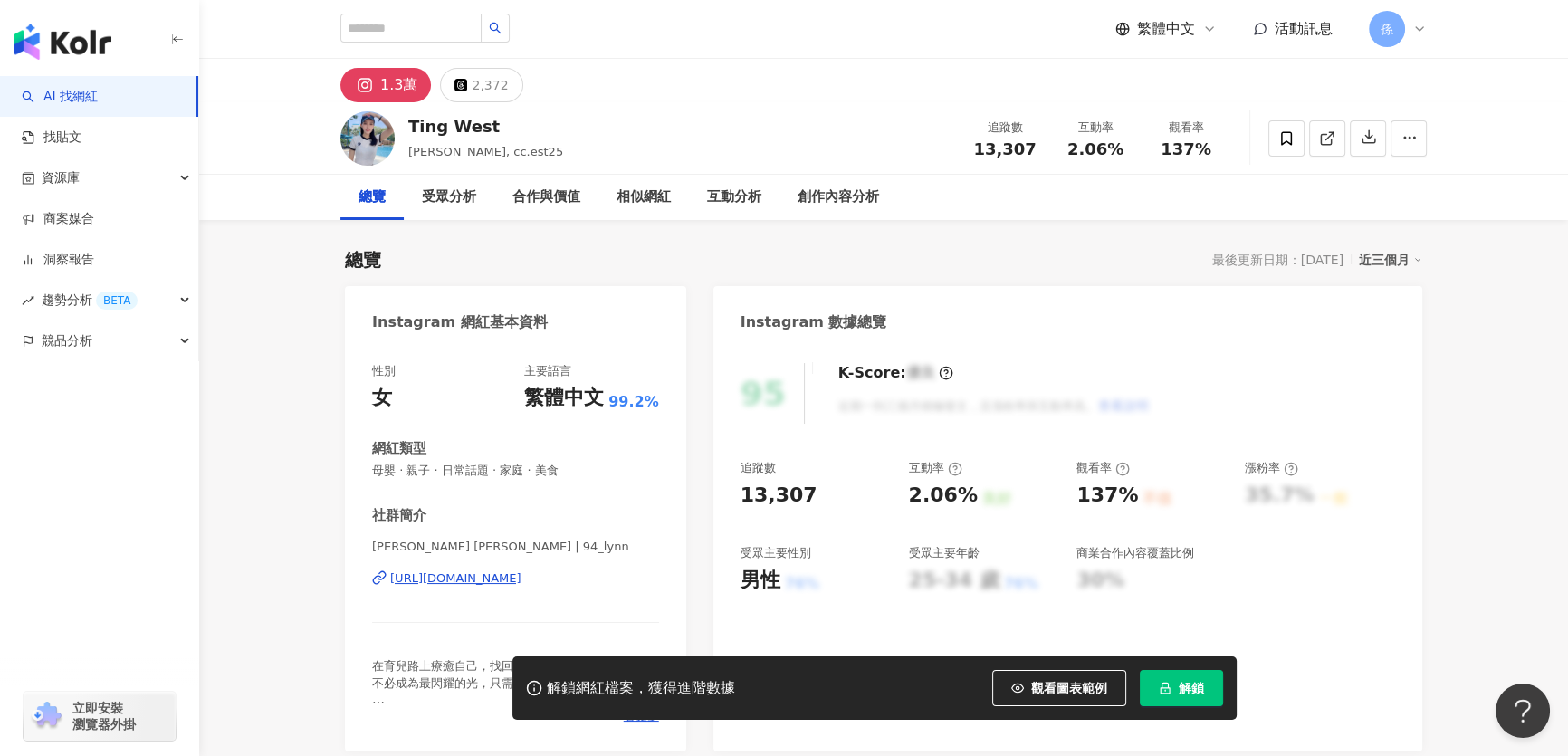
click at [514, 581] on div "[URL][DOMAIN_NAME]" at bounding box center [455, 579] width 131 height 16
click at [473, 574] on div "https://www.instagram.com/94_lynn/" at bounding box center [455, 579] width 131 height 16
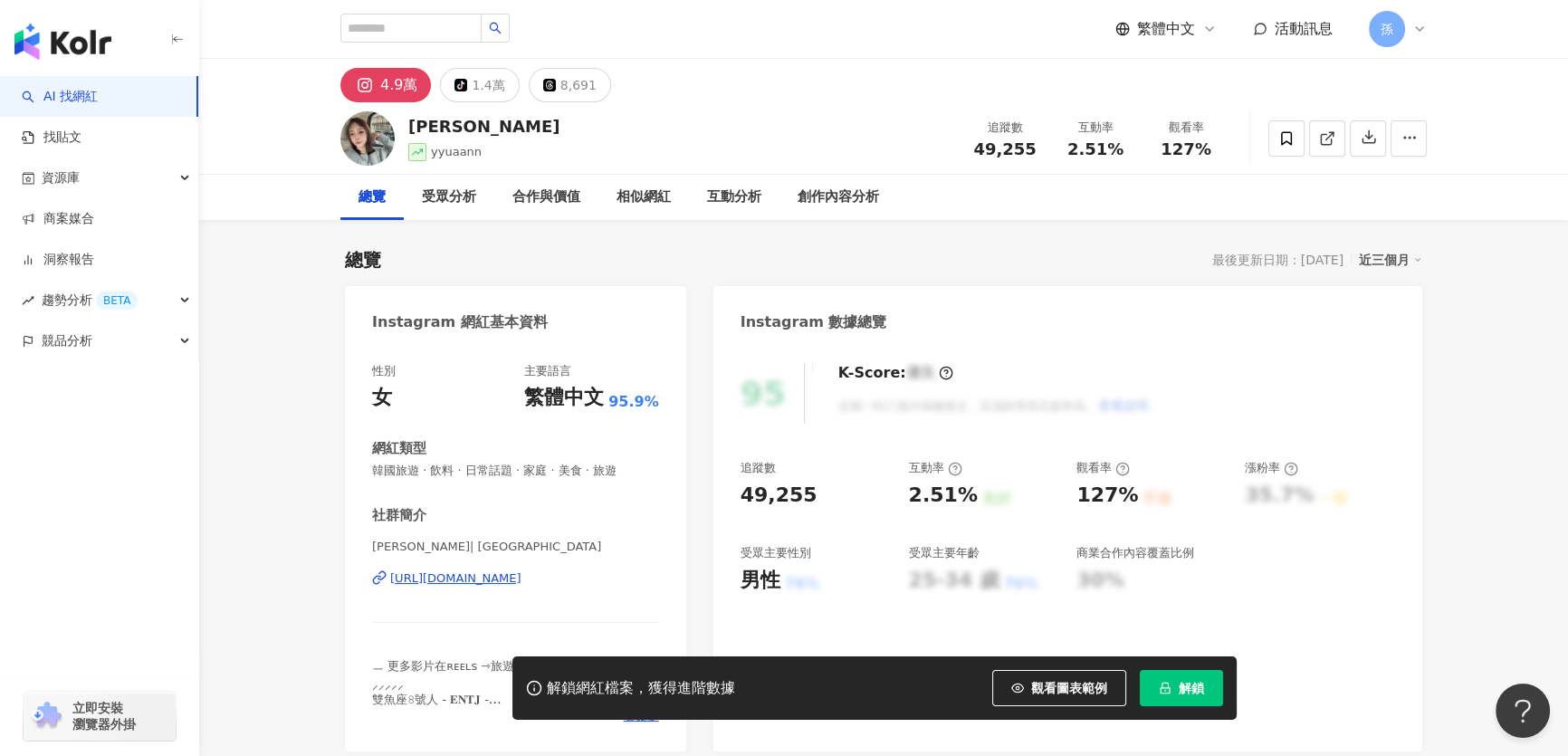
click at [461, 576] on div "https://www.instagram.com/yyuaann/" at bounding box center [455, 579] width 131 height 16
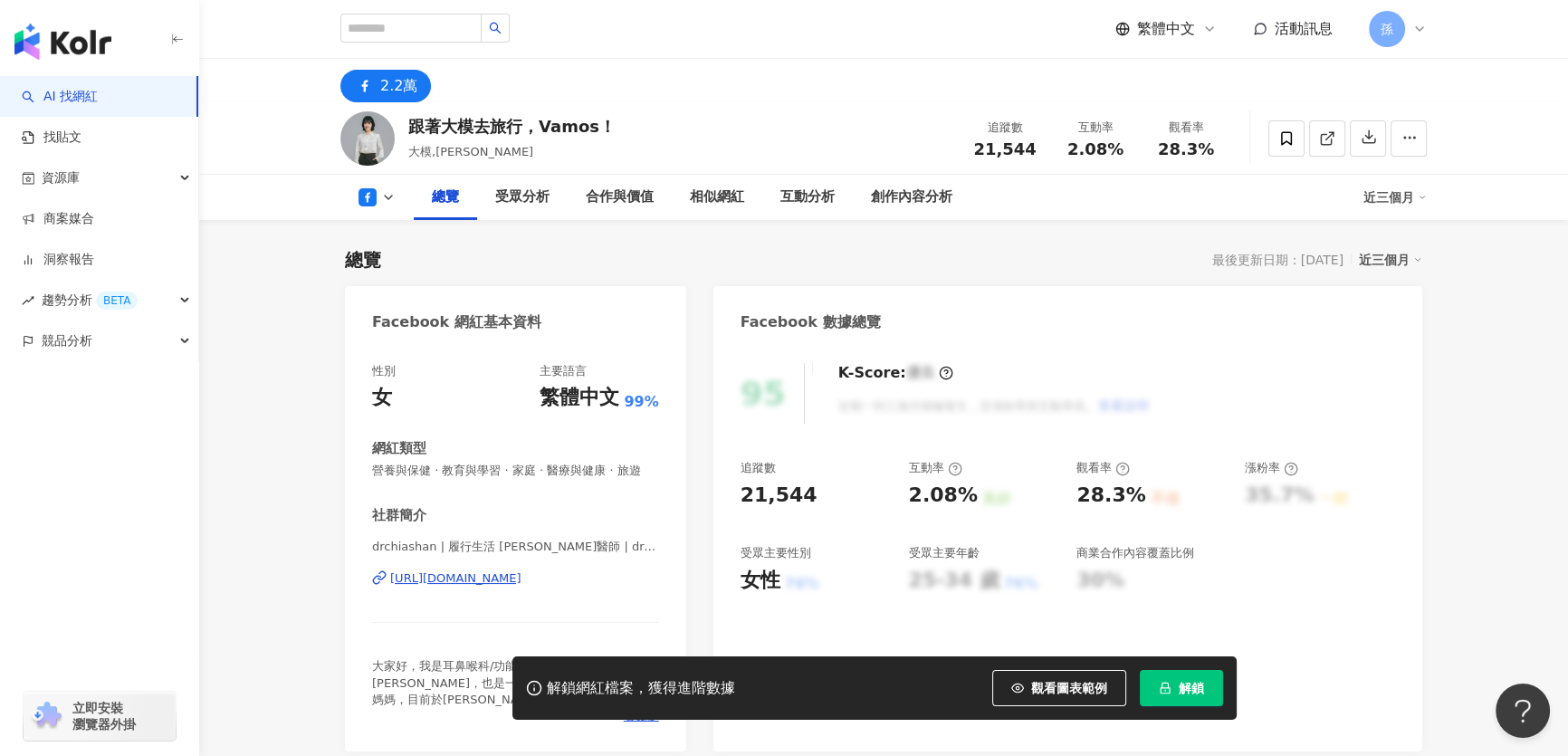
click at [446, 571] on div "https://www.facebook.com/573759502964524" at bounding box center [455, 579] width 131 height 16
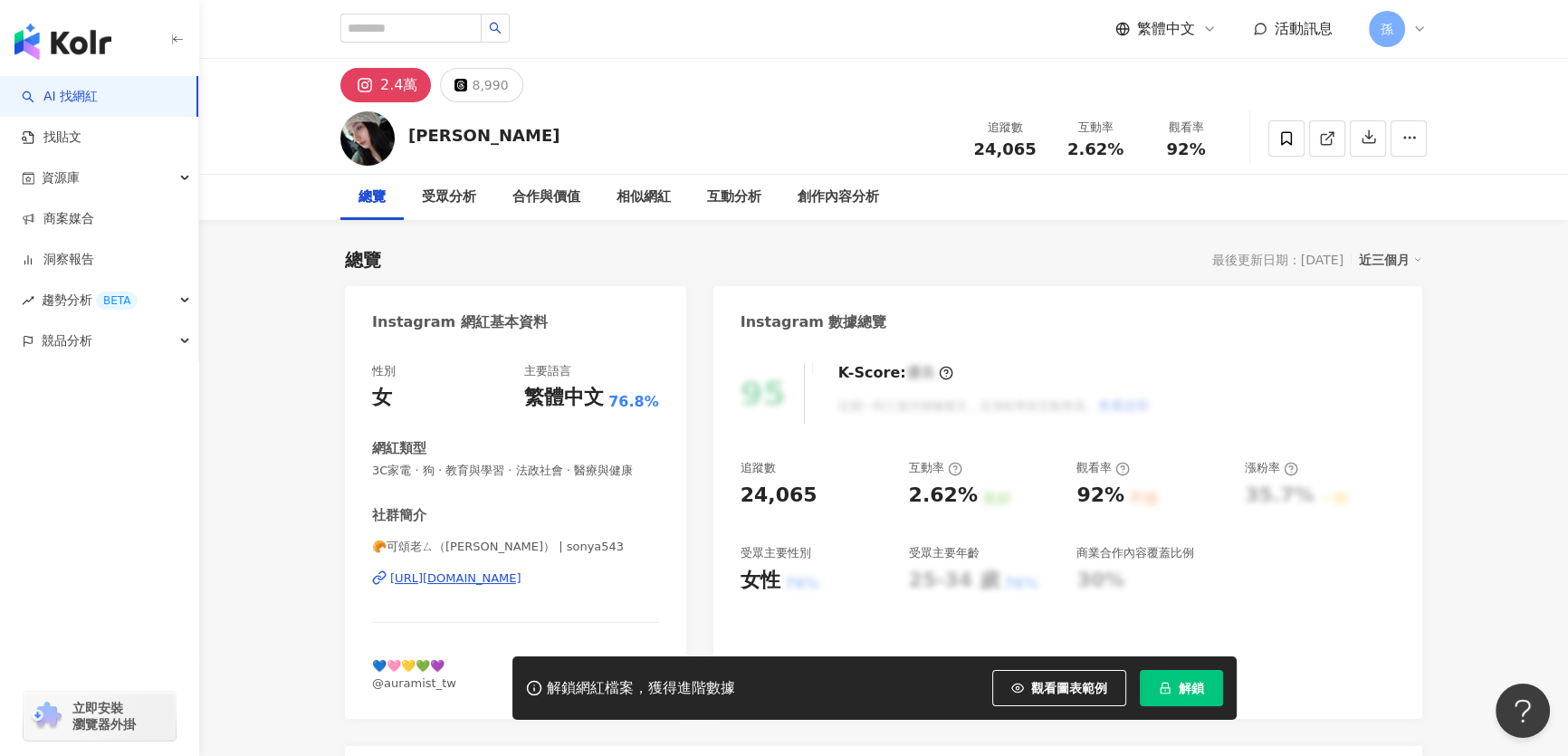
click at [479, 580] on div "https://www.instagram.com/sonya543/" at bounding box center [455, 579] width 131 height 16
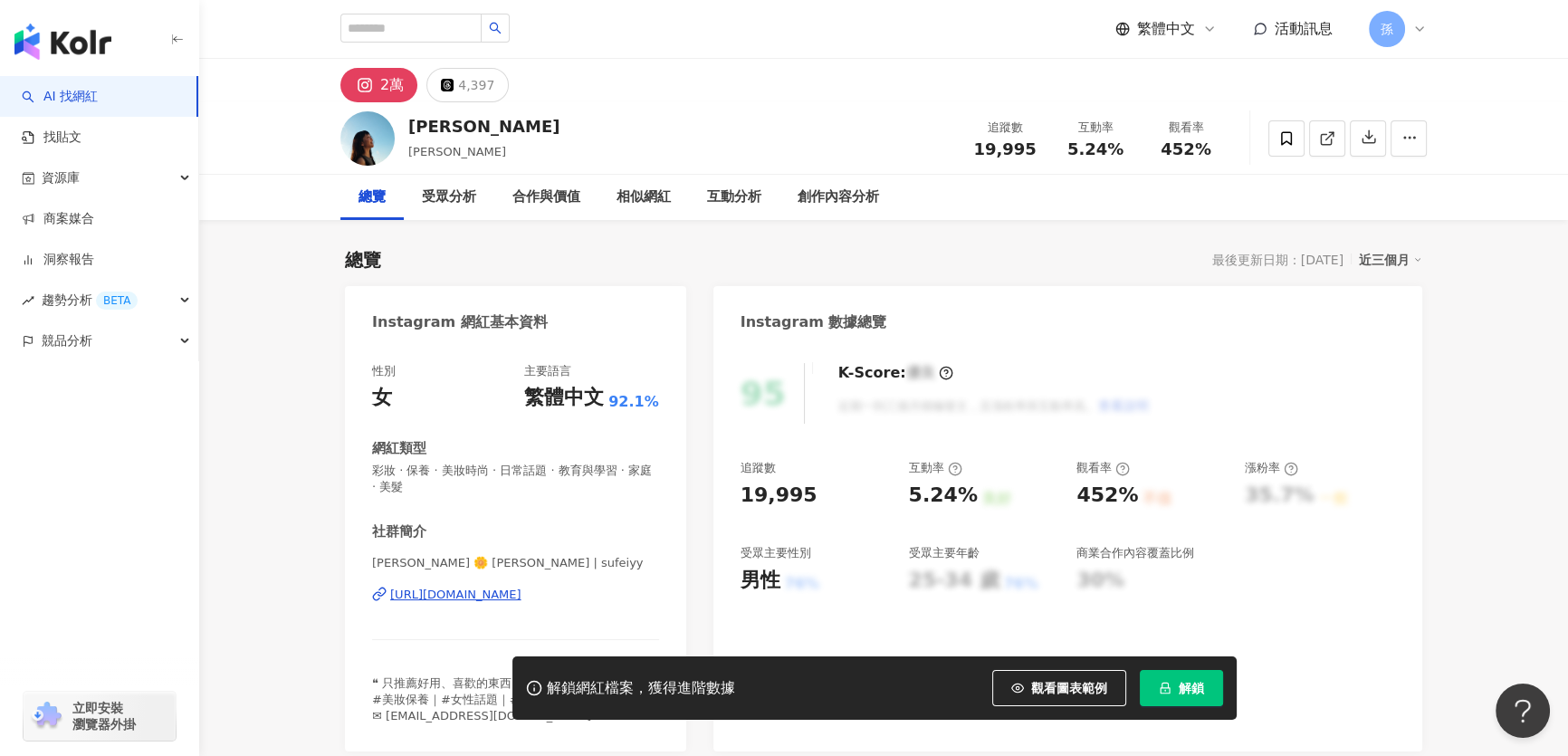
click at [410, 594] on div "https://www.instagram.com/sufeiyy/" at bounding box center [455, 594] width 131 height 16
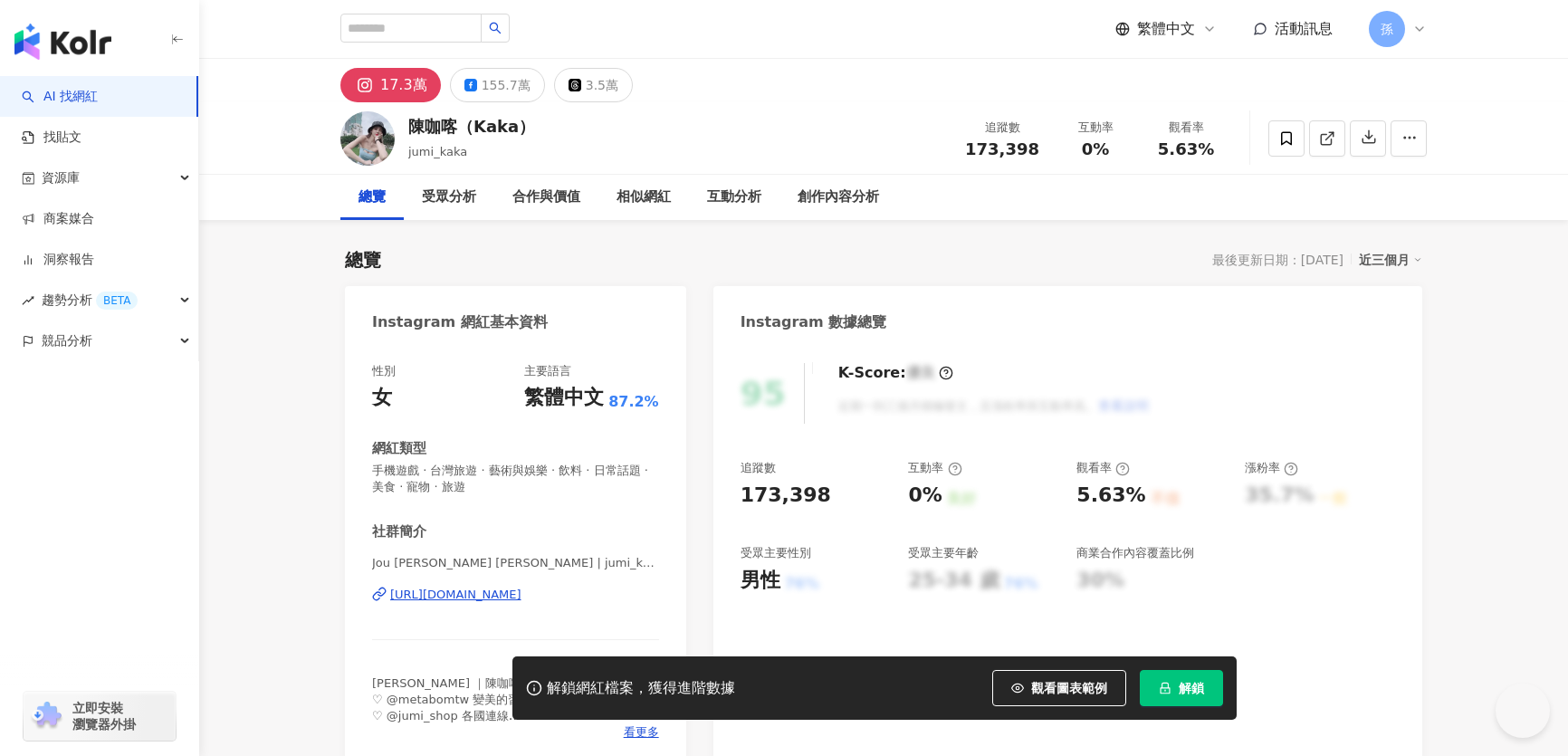
click at [442, 591] on div "[URL][DOMAIN_NAME]" at bounding box center [455, 594] width 131 height 16
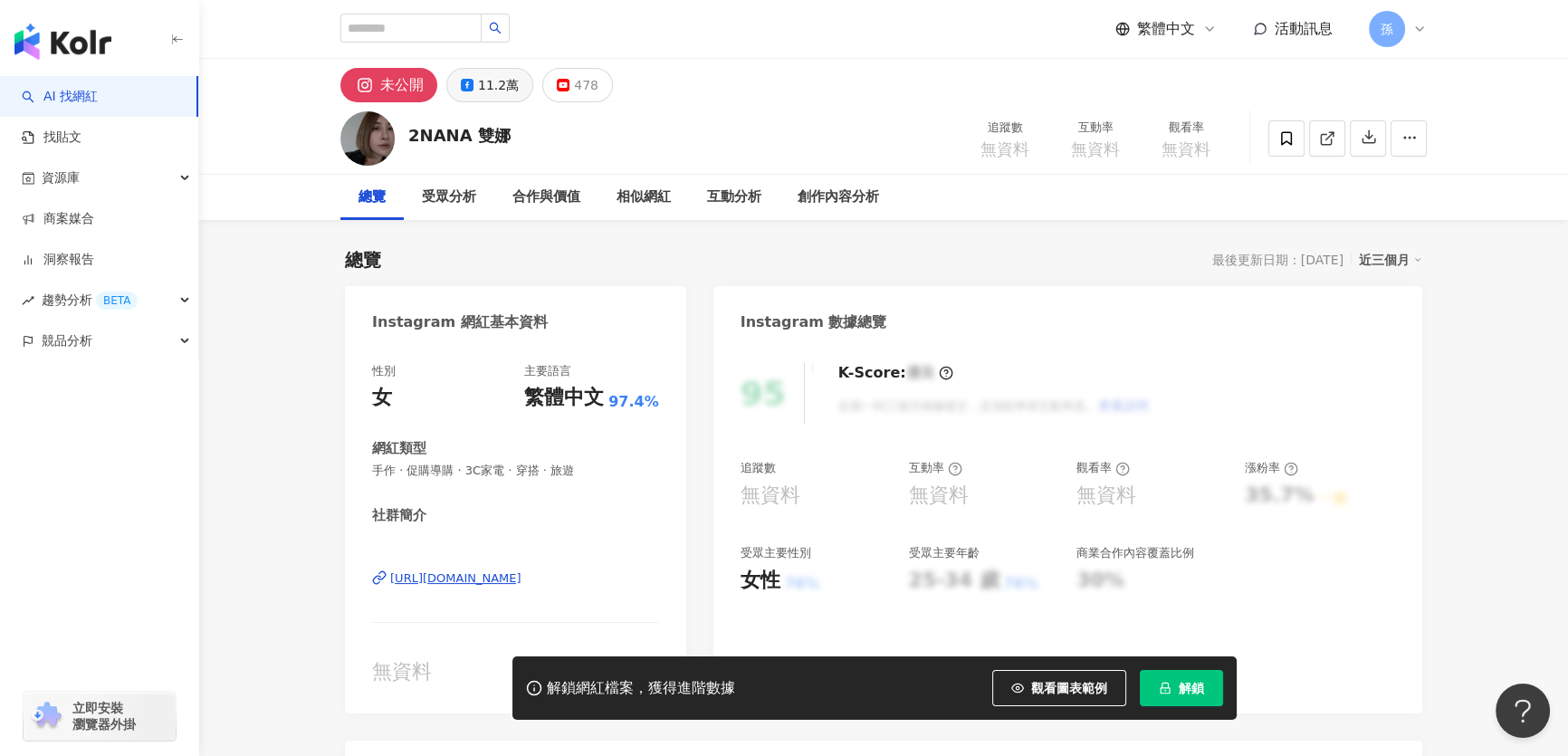
drag, startPoint x: 458, startPoint y: 85, endPoint x: 461, endPoint y: 98, distance: 13.3
click at [458, 85] on button "11.2萬" at bounding box center [490, 85] width 87 height 35
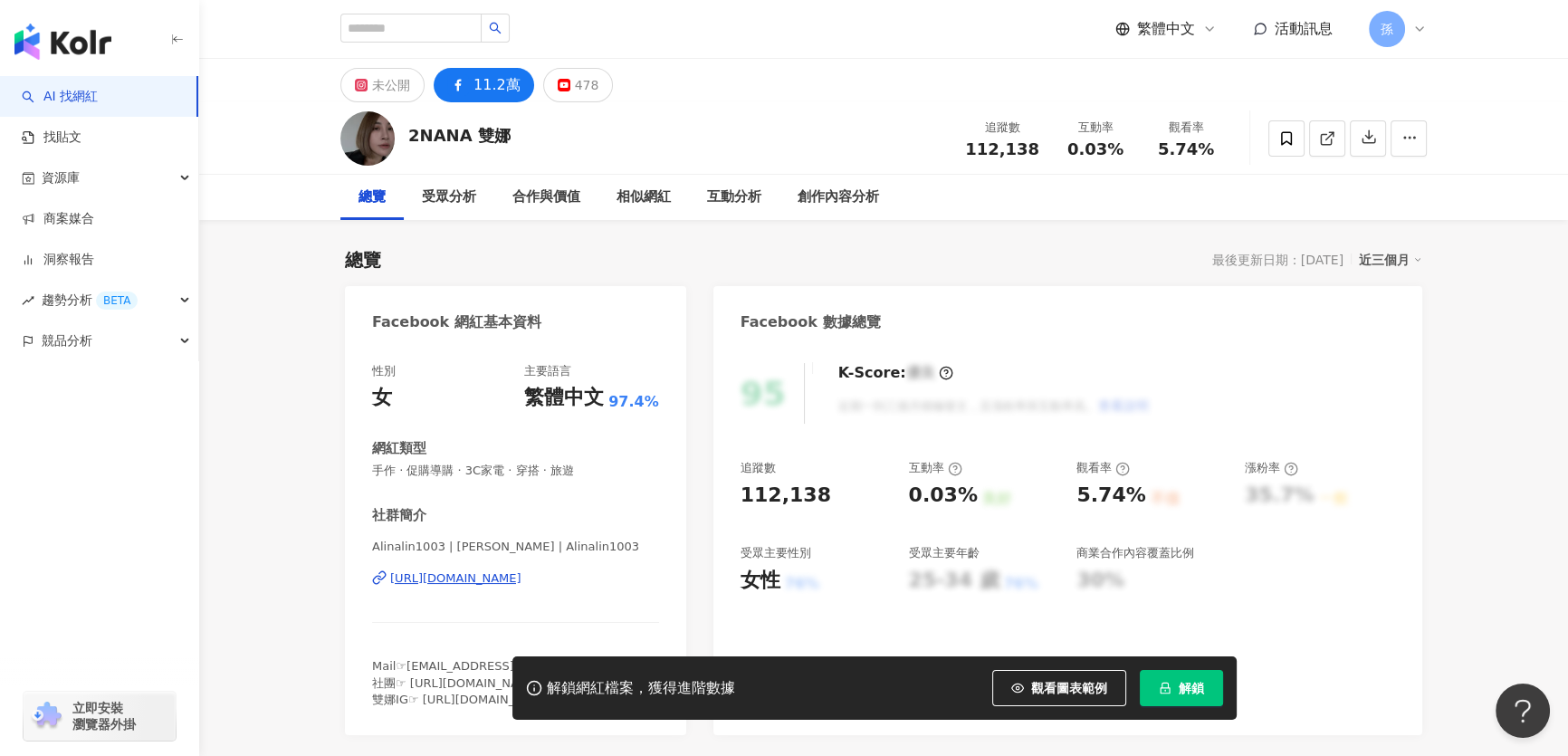
click at [522, 578] on div "https://www.facebook.com/249763075053419" at bounding box center [455, 579] width 131 height 16
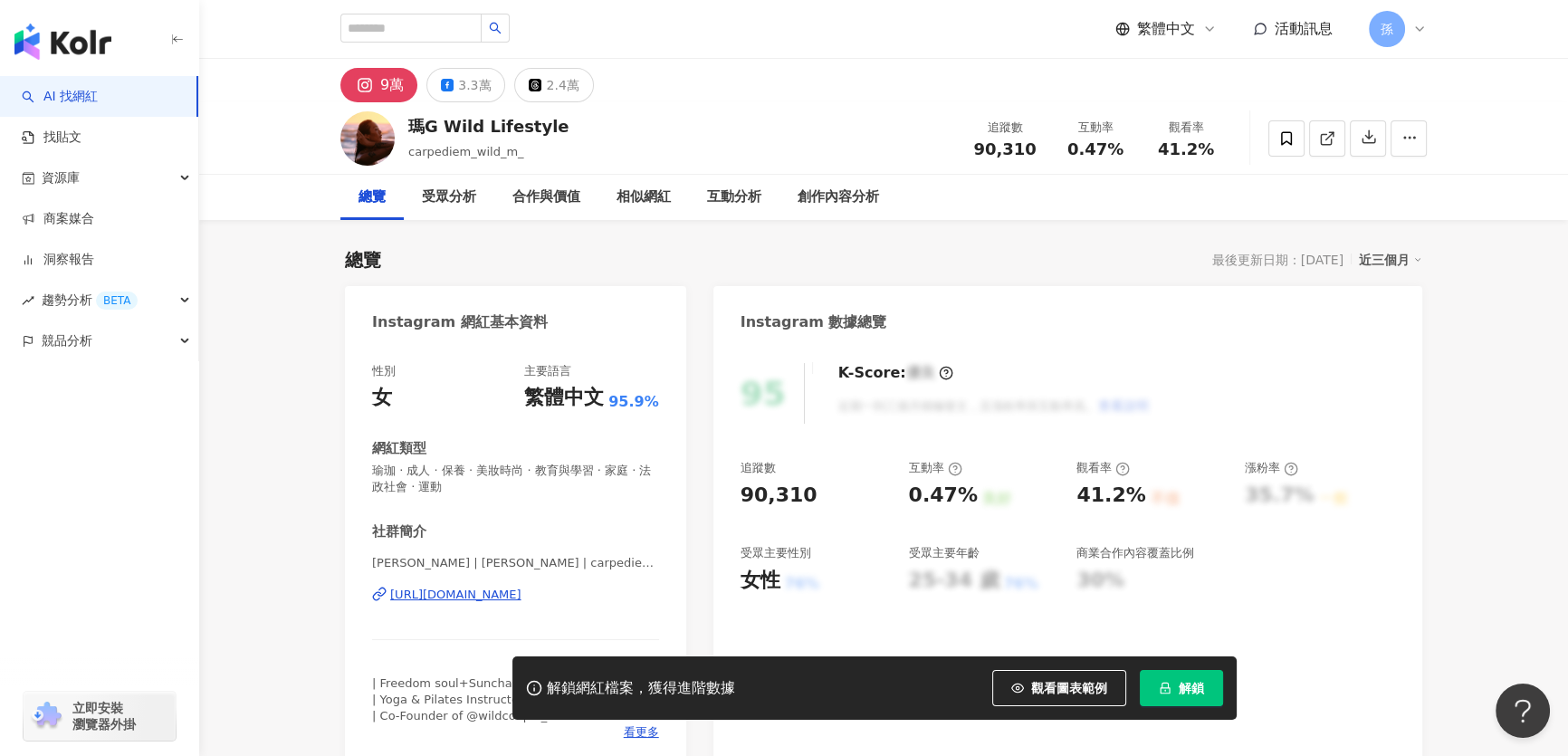
click at [517, 595] on div "[URL][DOMAIN_NAME]" at bounding box center [455, 594] width 131 height 16
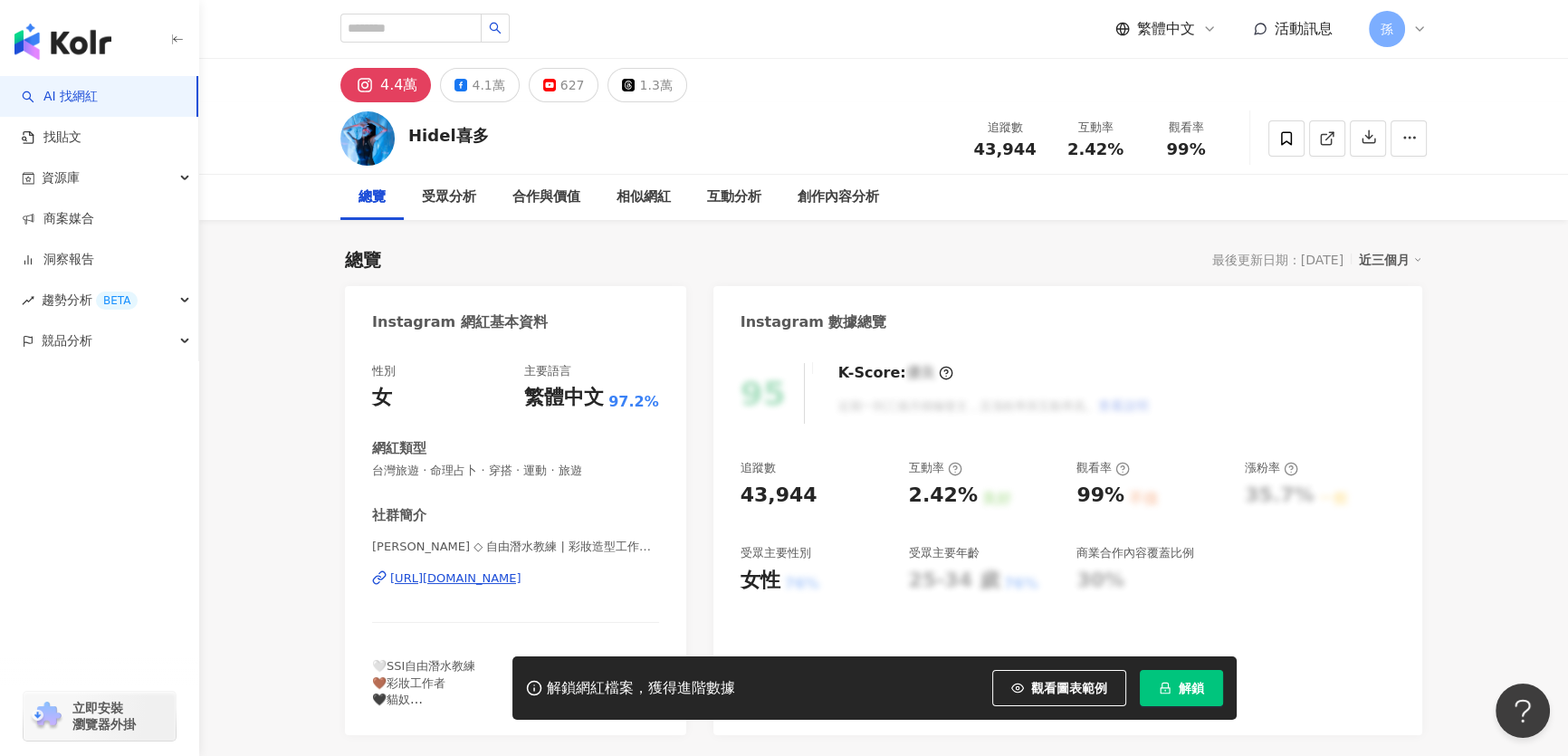
click at [451, 574] on div "[URL][DOMAIN_NAME]" at bounding box center [455, 579] width 131 height 16
